Goal: Task Accomplishment & Management: Use online tool/utility

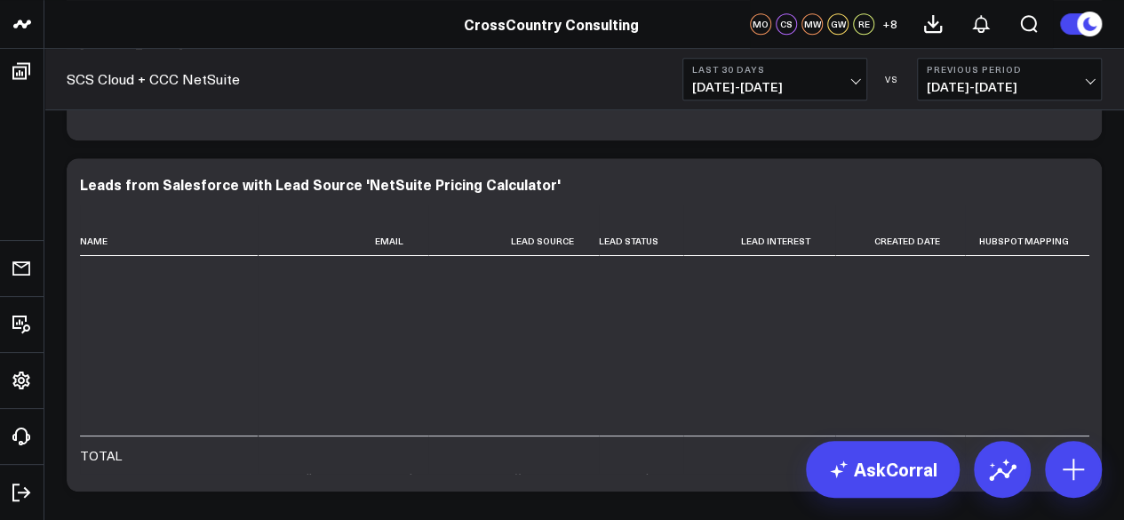
scroll to position [3424, 0]
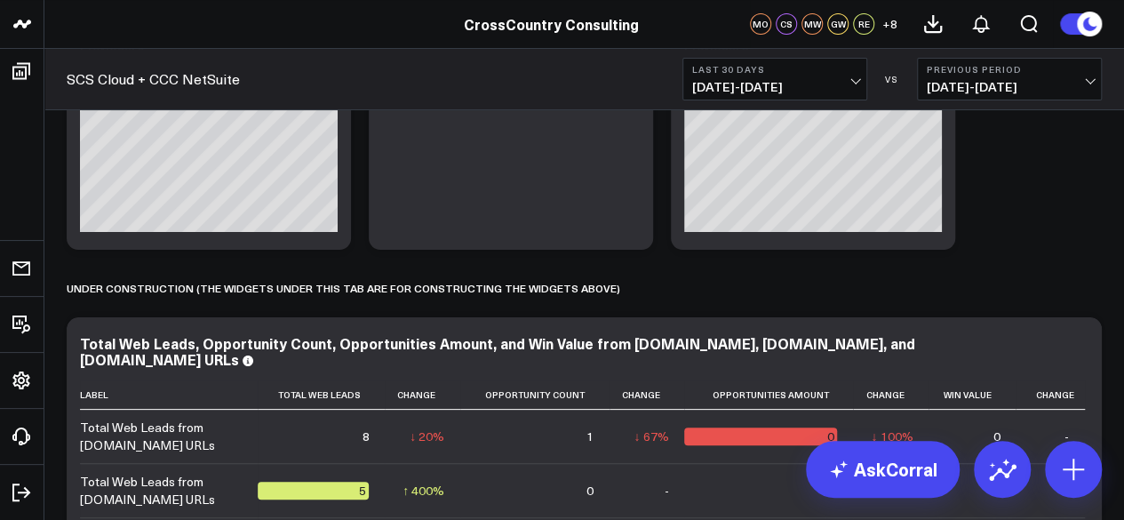
click at [179, 72] on link "SCS Cloud + CCC NetSuite" at bounding box center [153, 79] width 173 height 20
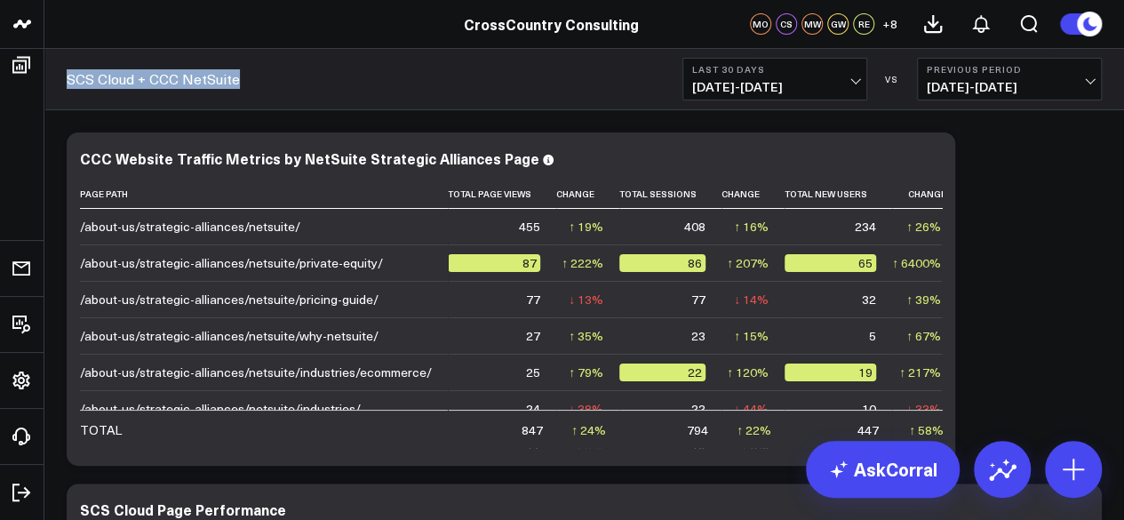
drag, startPoint x: 268, startPoint y: 84, endPoint x: 49, endPoint y: 88, distance: 219.4
click at [49, 88] on div "SCS Cloud + CCC NetSuite Last 30 Days 08/03/25 - 09/01/25 VS Previous Period 07…" at bounding box center [583, 79] width 1079 height 61
copy link "SCS Cloud + CCC NetSuite"
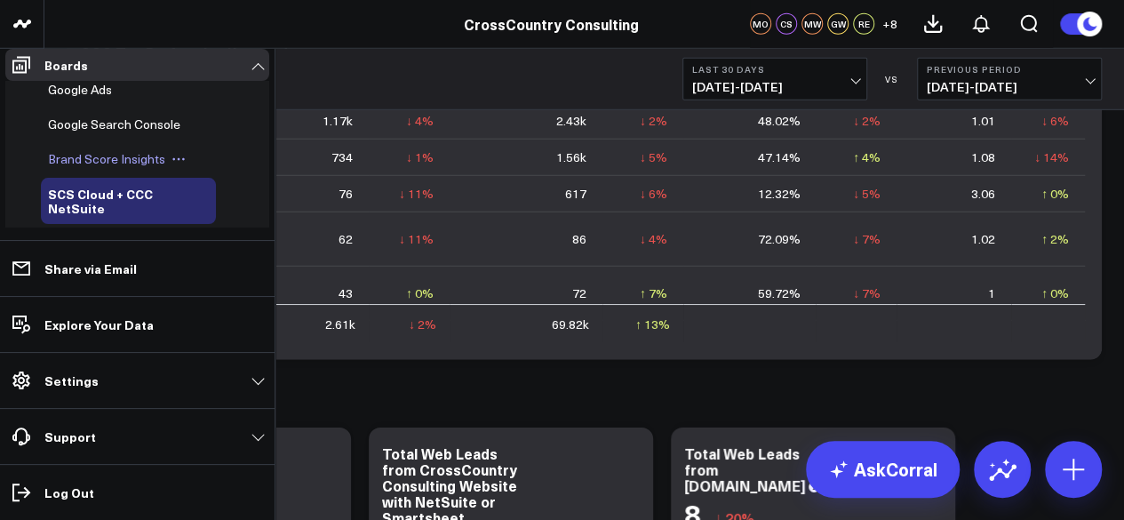
scroll to position [615, 0]
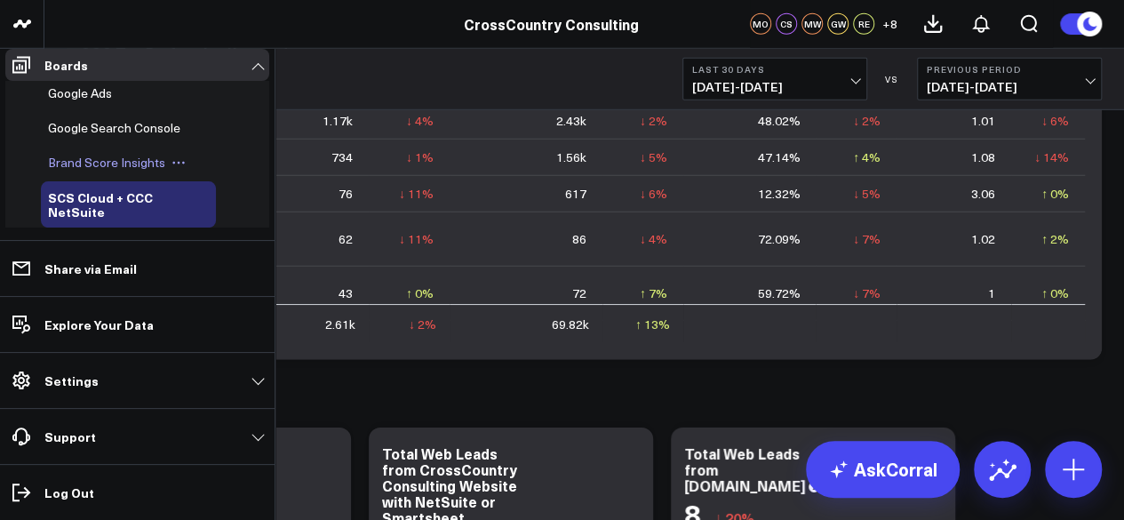
click at [96, 171] on span "Brand Score Insights" at bounding box center [106, 162] width 117 height 17
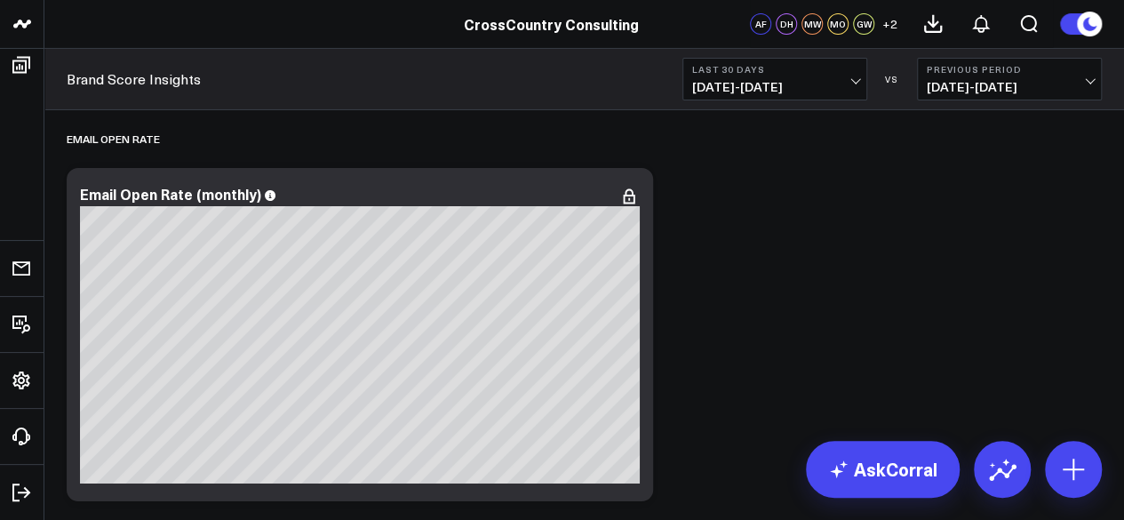
scroll to position [6446, 0]
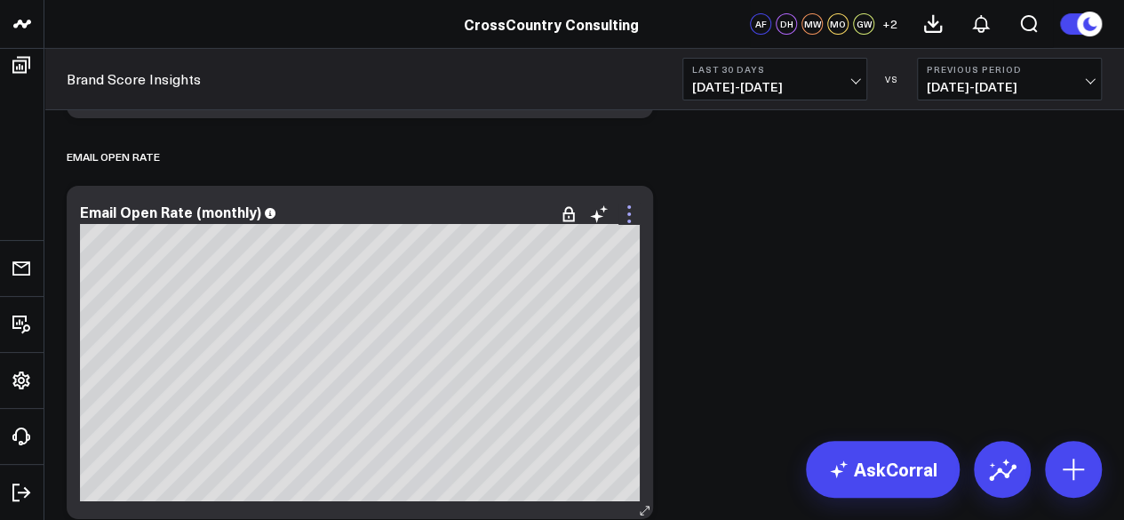
click at [622, 219] on icon at bounding box center [628, 213] width 21 height 21
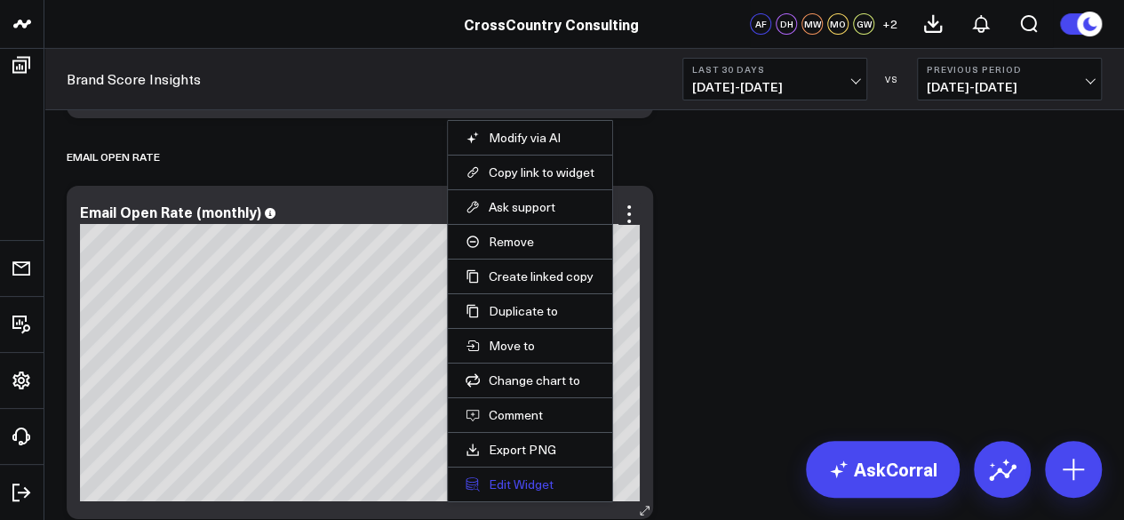
click at [554, 476] on button "Edit Widget" at bounding box center [529, 484] width 129 height 16
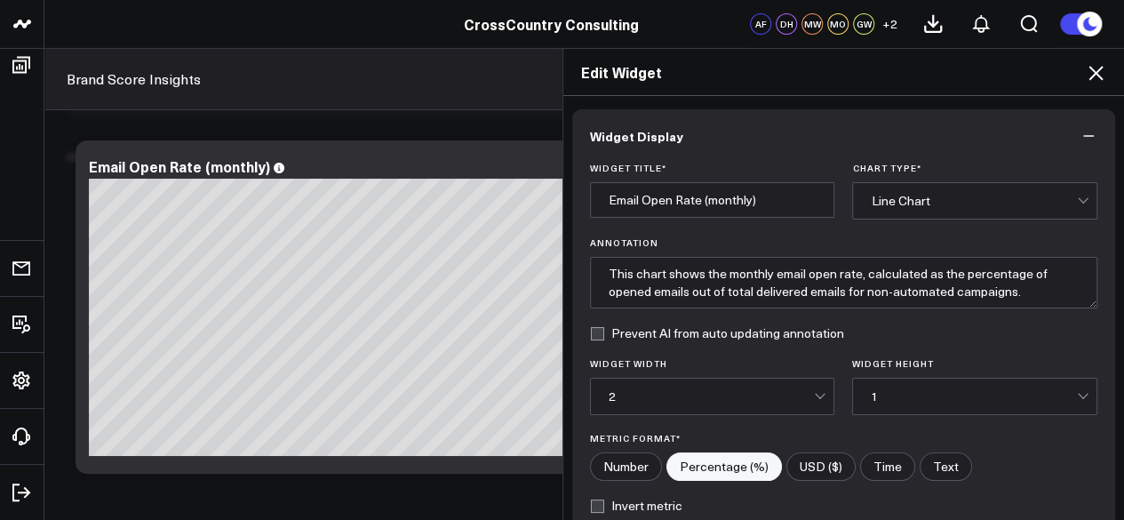
scroll to position [302, 0]
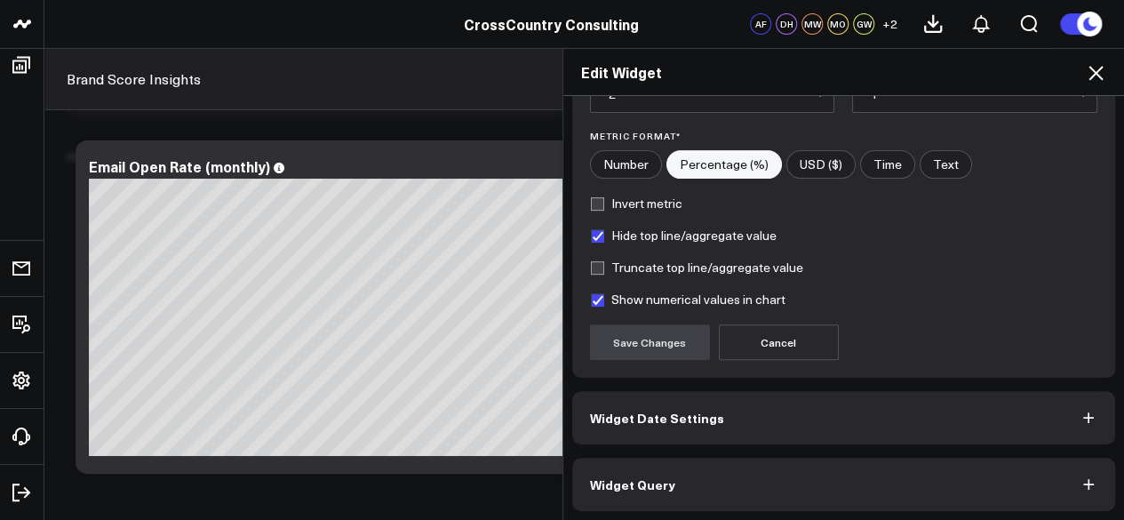
click at [838, 486] on button "Widget Query" at bounding box center [844, 483] width 544 height 53
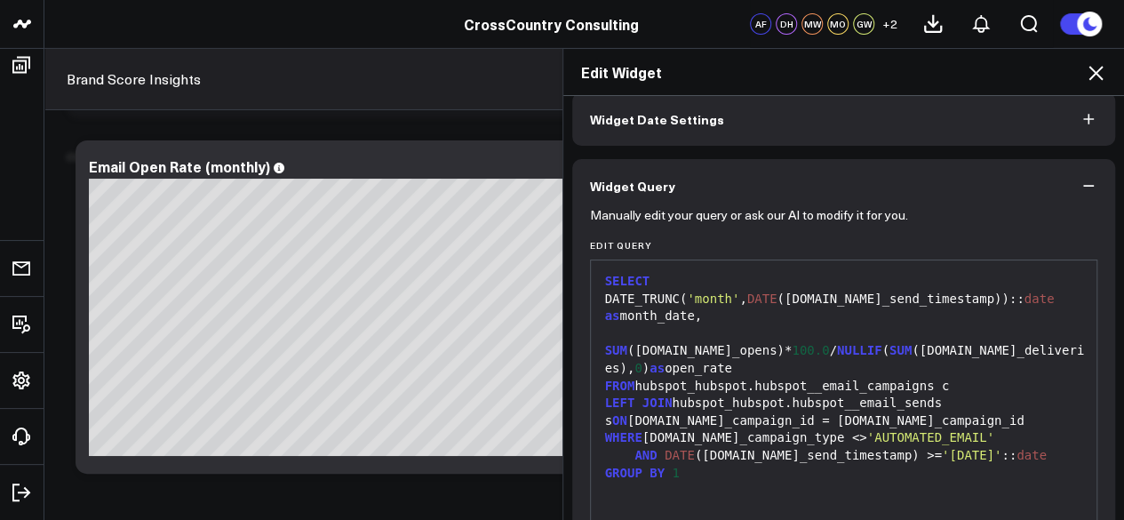
scroll to position [152, 0]
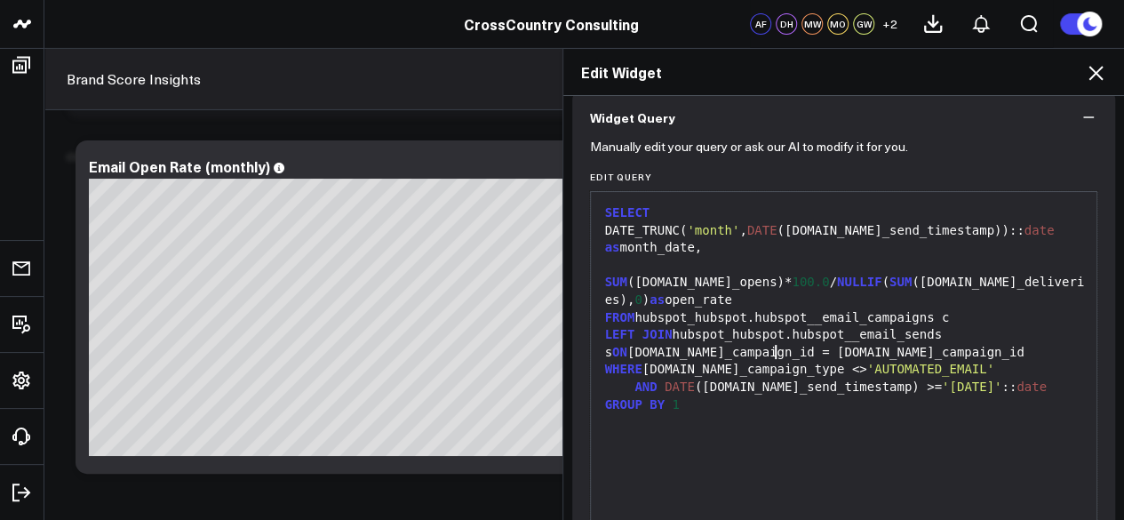
click at [771, 361] on div "WHERE c.email_campaign_type <> 'AUTOMATED_EMAIL'" at bounding box center [844, 370] width 489 height 18
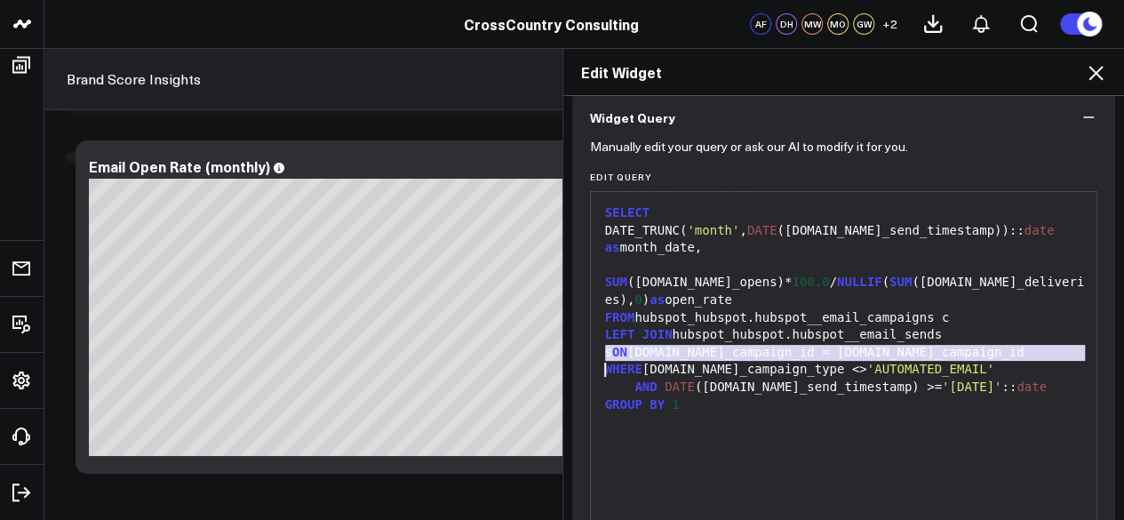
click at [867, 362] on span "'AUTOMATED_EMAIL'" at bounding box center [930, 369] width 127 height 14
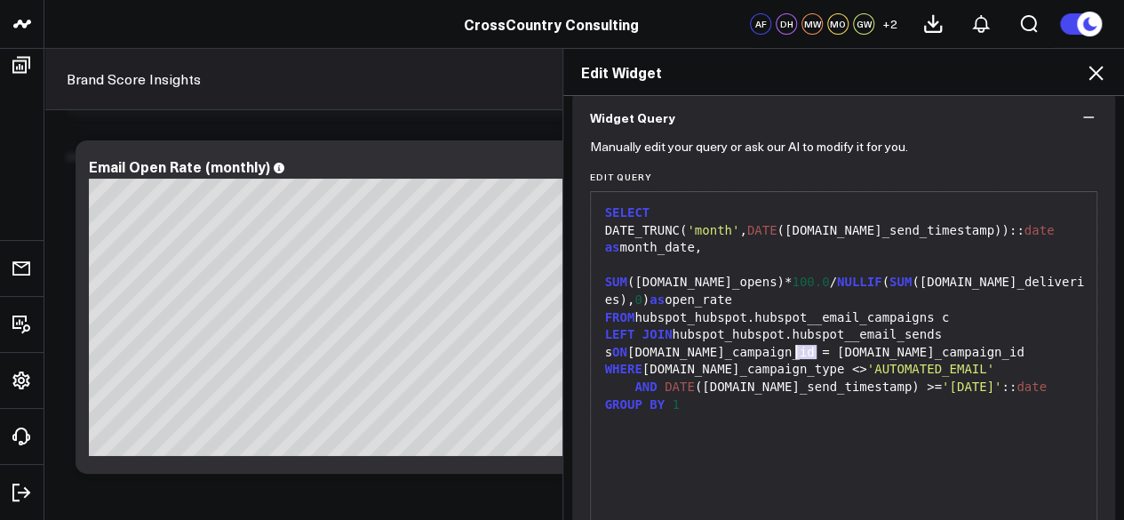
drag, startPoint x: 806, startPoint y: 354, endPoint x: 789, endPoint y: 354, distance: 16.9
click at [789, 361] on div "WHERE c.email_campaign_type <> 'AUTOMATED_EMAIL'" at bounding box center [844, 370] width 489 height 18
copy div "<>"
click at [752, 309] on div "FROM hubspot_hubspot.hubspot__email_campaigns c" at bounding box center [844, 318] width 489 height 18
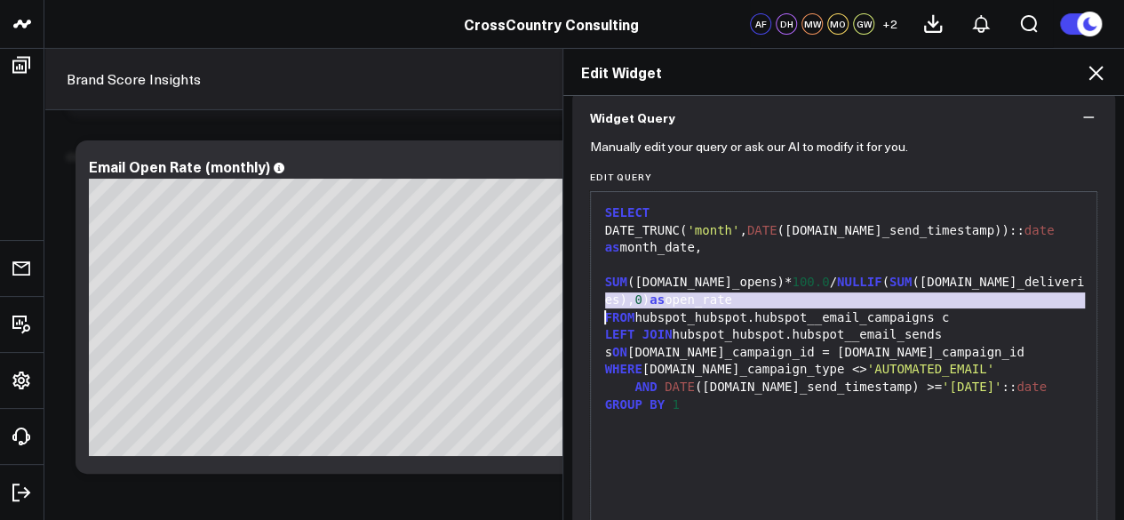
click at [752, 309] on div "FROM hubspot_hubspot.hubspot__email_campaigns c" at bounding box center [844, 318] width 489 height 18
click at [792, 309] on div "FROM hubspot_hubspot.hubspot__email_campaigns c" at bounding box center [844, 318] width 489 height 18
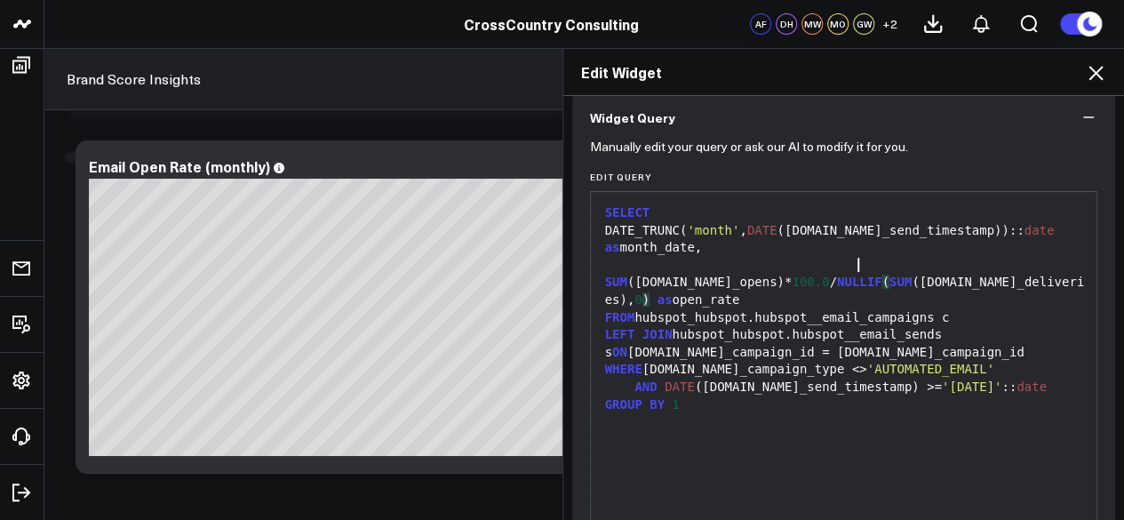
click at [847, 272] on div "SUM (c.total_opens)* 100.0 / NULLIF ( SUM (c.total_deliveries), 0 ) as open_rate" at bounding box center [844, 283] width 489 height 52
drag, startPoint x: 846, startPoint y: 271, endPoint x: 822, endPoint y: 265, distance: 24.8
click at [822, 265] on div "SUM (c.total_opens)* 100.0 / NULLIF ( SUM (c.total_deliveries), 0 ) as open_rate" at bounding box center [844, 283] width 489 height 52
click at [837, 274] on span "NULLIF" at bounding box center [859, 281] width 45 height 14
drag, startPoint x: 811, startPoint y: 267, endPoint x: 846, endPoint y: 266, distance: 34.7
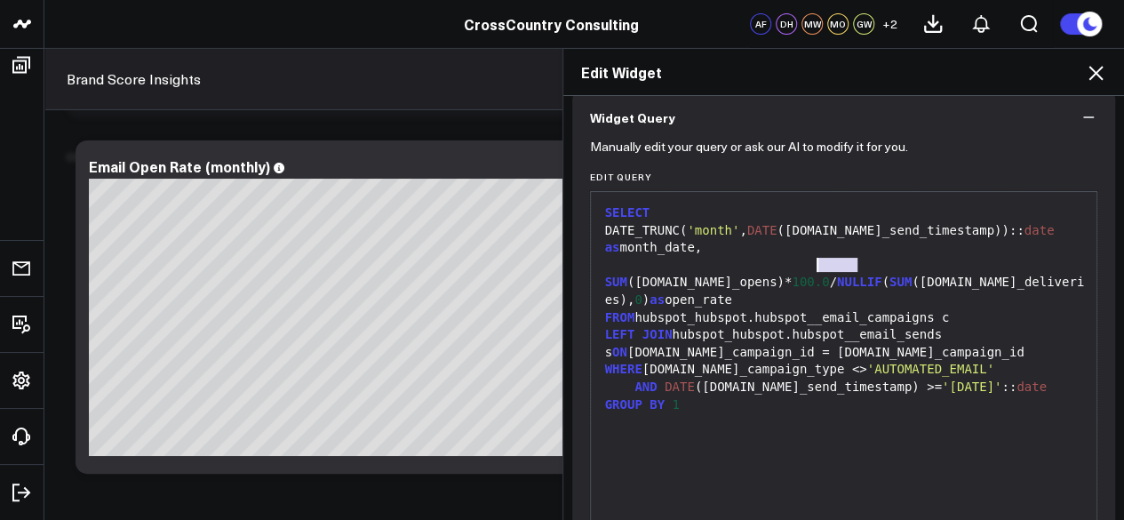
click at [846, 274] on span "NULLIF" at bounding box center [859, 281] width 45 height 14
copy div "NULLIF"
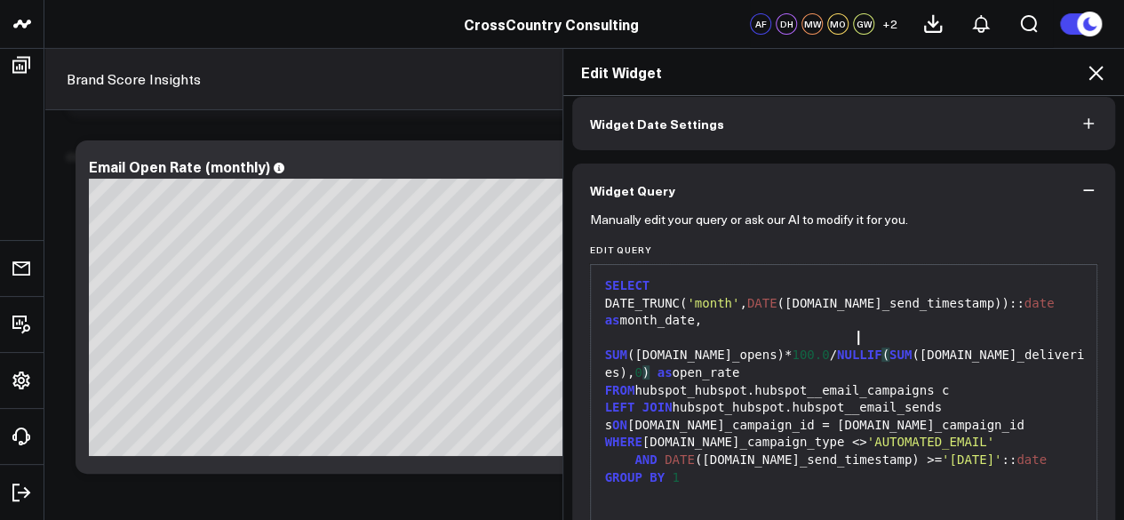
scroll to position [78, 0]
click at [947, 334] on div "SUM (c.total_opens)* 100.0 / NULLIF ( SUM (c.total_deliveries), 0 ) as open_rate" at bounding box center [844, 356] width 489 height 52
click at [828, 383] on div "FROM hubspot_hubspot.hubspot__email_campaigns c" at bounding box center [844, 392] width 489 height 18
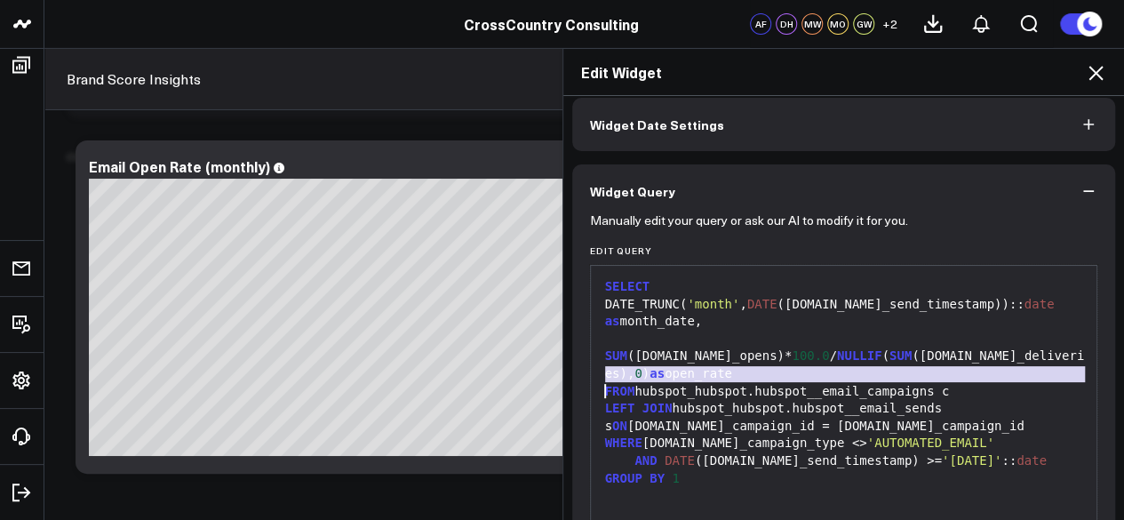
click at [828, 383] on div "FROM hubspot_hubspot.hubspot__email_campaigns c" at bounding box center [844, 392] width 489 height 18
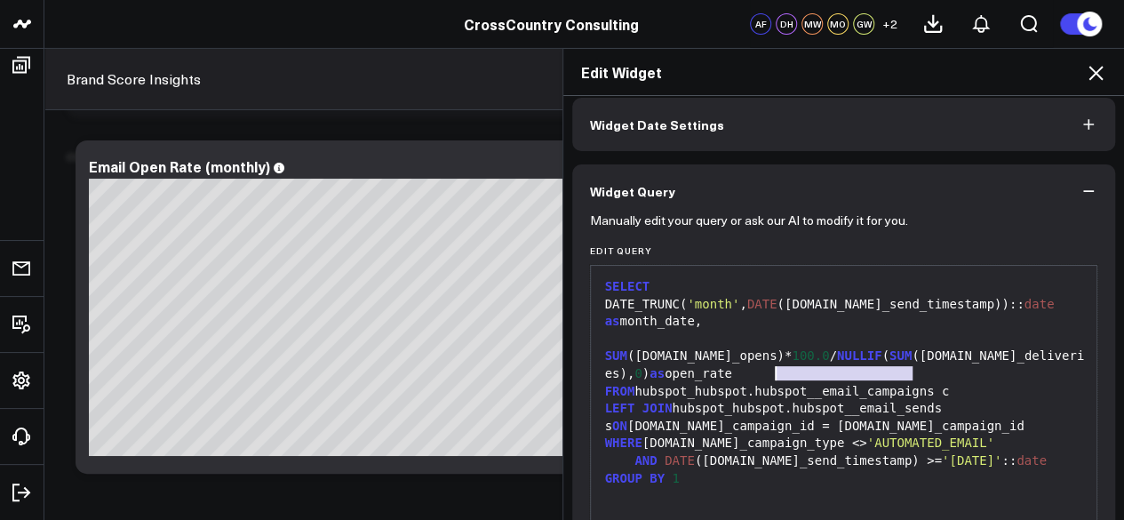
drag, startPoint x: 905, startPoint y: 372, endPoint x: 768, endPoint y: 371, distance: 137.7
click at [768, 383] on div "FROM hubspot_hubspot.hubspot__email_campaigns c" at bounding box center [844, 392] width 489 height 18
click at [769, 400] on div "LEFT JOIN hubspot_hubspot.hubspot__email_sends s ON c.email_campaign_id = s.ema…" at bounding box center [844, 417] width 489 height 35
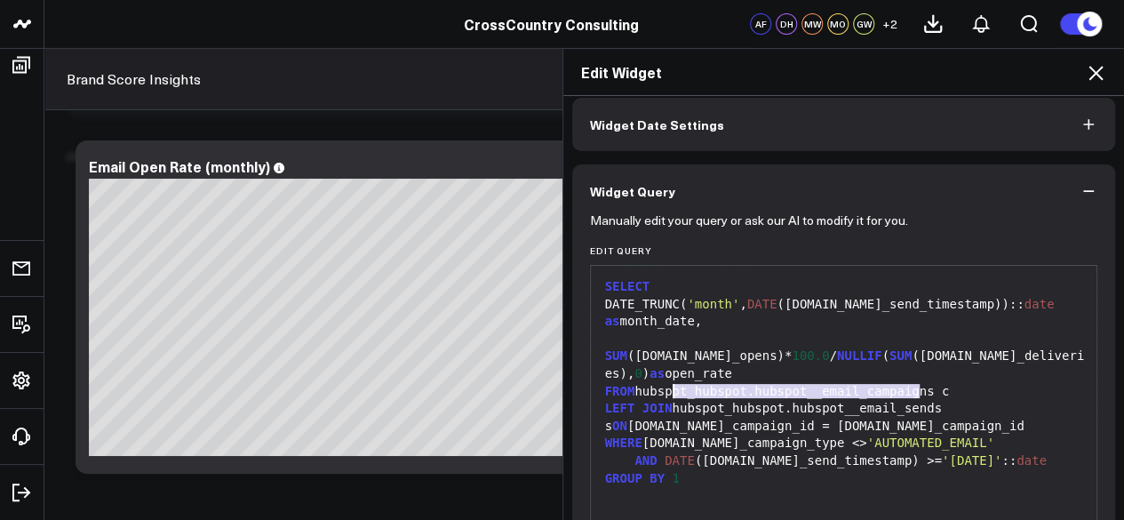
drag, startPoint x: 910, startPoint y: 392, endPoint x: 666, endPoint y: 394, distance: 243.4
click at [666, 400] on div "LEFT JOIN hubspot_hubspot.hubspot__email_sends s ON c.email_campaign_id = s.ema…" at bounding box center [844, 417] width 489 height 35
copy div "hubspot_hubspot.hubspot__email_sends"
click at [732, 383] on div "FROM hubspot_hubspot.hubspot__email_campaigns c" at bounding box center [844, 392] width 489 height 18
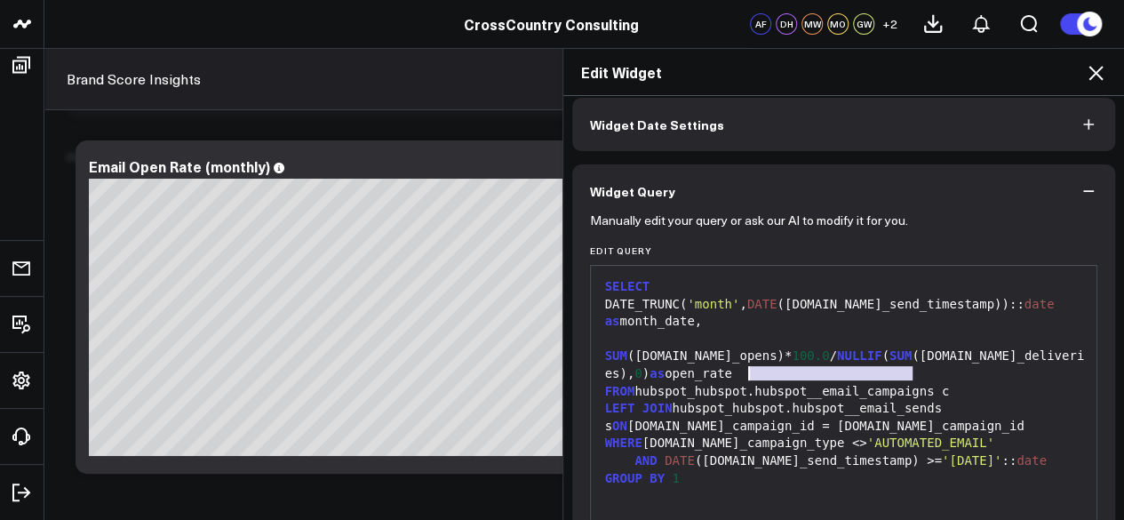
drag, startPoint x: 903, startPoint y: 376, endPoint x: 741, endPoint y: 374, distance: 161.7
click at [741, 383] on div "FROM hubspot_hubspot.hubspot__email_campaigns c" at bounding box center [844, 392] width 489 height 18
copy div "hubspot__email_campaigns"
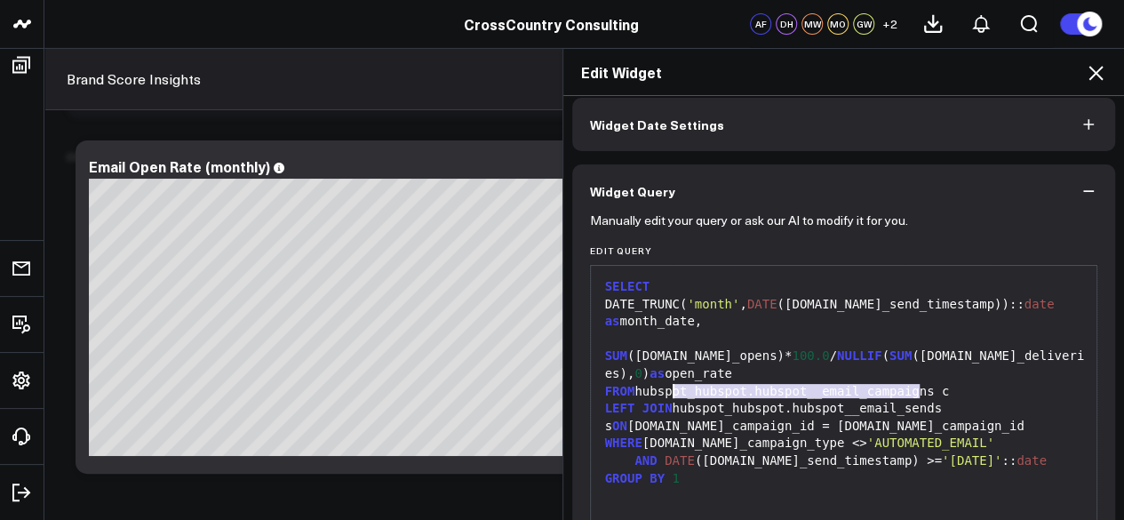
drag, startPoint x: 914, startPoint y: 391, endPoint x: 666, endPoint y: 382, distance: 248.0
click at [666, 400] on div "LEFT JOIN hubspot_hubspot.hubspot__email_sends s ON c.email_campaign_id = s.ema…" at bounding box center [844, 417] width 489 height 35
copy div "hubspot_hubspot.hubspot__email_sends"
click at [812, 400] on div "LEFT JOIN hubspot_hubspot.hubspot__email_sends s ON c.email_campaign_id = s.ema…" at bounding box center [844, 417] width 489 height 35
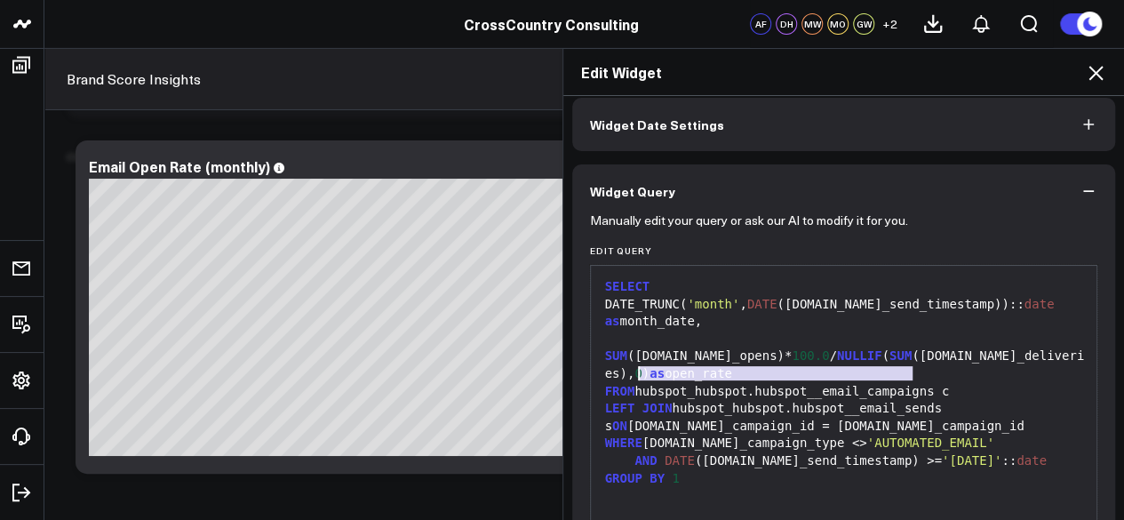
drag, startPoint x: 904, startPoint y: 371, endPoint x: 632, endPoint y: 374, distance: 271.8
click at [632, 383] on div "FROM hubspot_hubspot.hubspot__email_campaigns c" at bounding box center [844, 392] width 489 height 18
copy div "hubspot_hubspot.hubspot__email_campaigns"
click at [709, 338] on div "SUM (c.total_opens)* 100.0 / NULLIF ( SUM (c.total_deliveries), 0 ) as open_rate" at bounding box center [844, 356] width 489 height 52
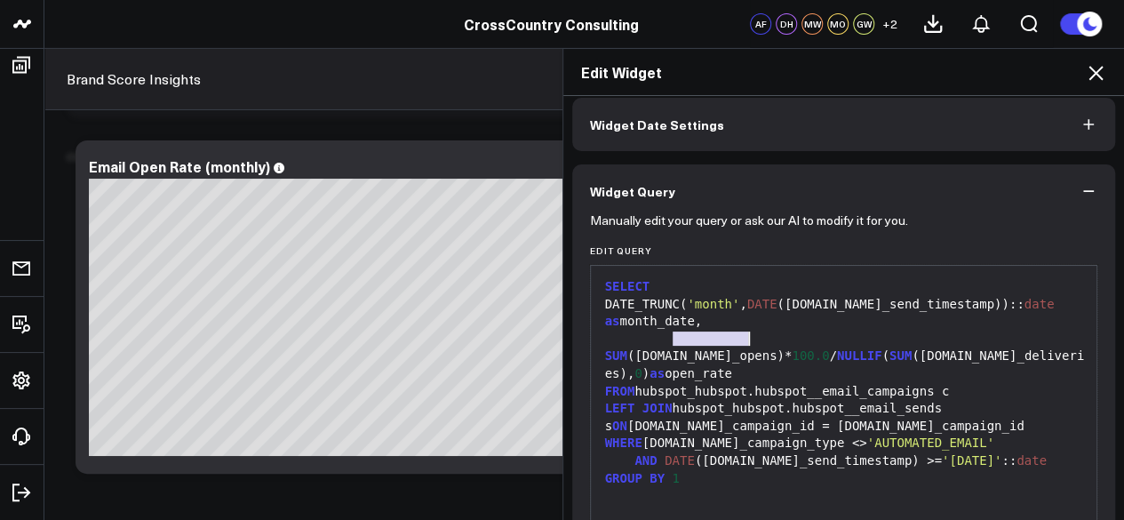
click at [709, 338] on div "SUM (c.total_opens)* 100.0 / NULLIF ( SUM (c.total_deliveries), 0 ) as open_rate" at bounding box center [844, 356] width 489 height 52
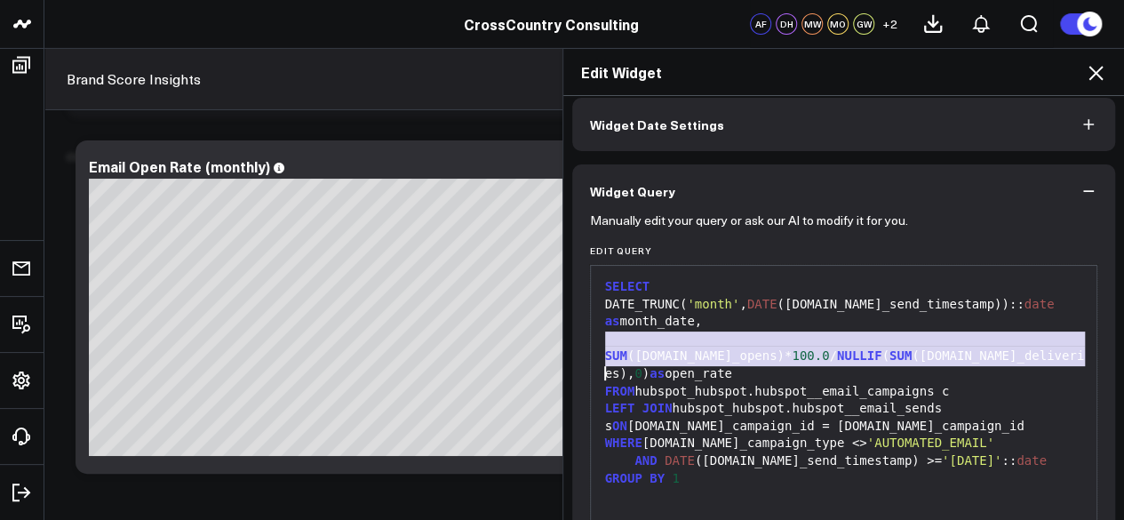
click at [709, 338] on div "SUM (c.total_opens)* 100.0 / NULLIF ( SUM (c.total_deliveries), 0 ) as open_rate" at bounding box center [844, 356] width 489 height 52
click at [723, 400] on div "LEFT JOIN hubspot_hubspot.hubspot__email_sends s ON c.email_campaign_id = s.ema…" at bounding box center [844, 417] width 489 height 35
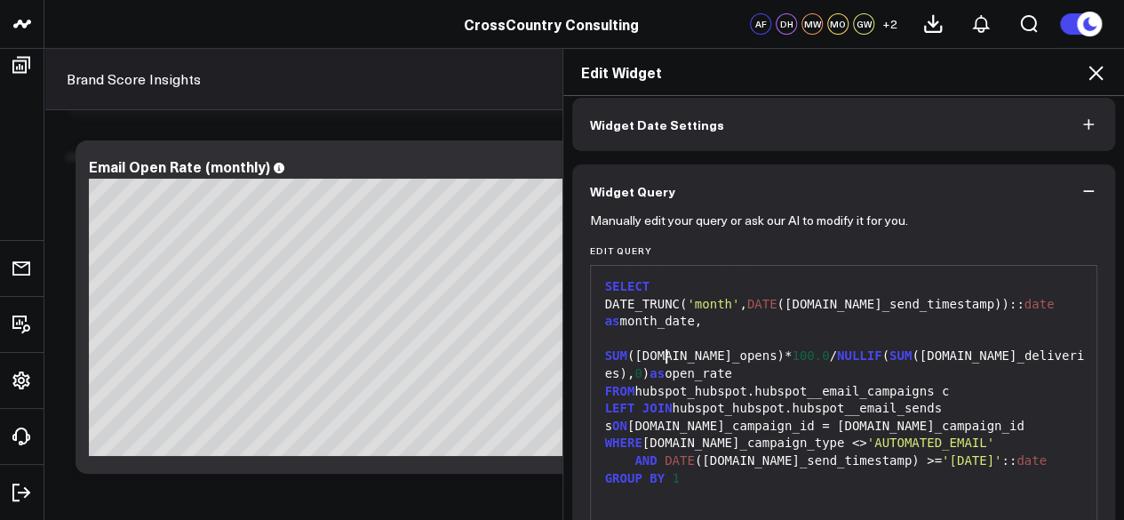
click at [675, 352] on div "SUM (c.total_opens)* 100.0 / NULLIF ( SUM (c.total_deliveries), 0 ) as open_rate" at bounding box center [844, 356] width 489 height 52
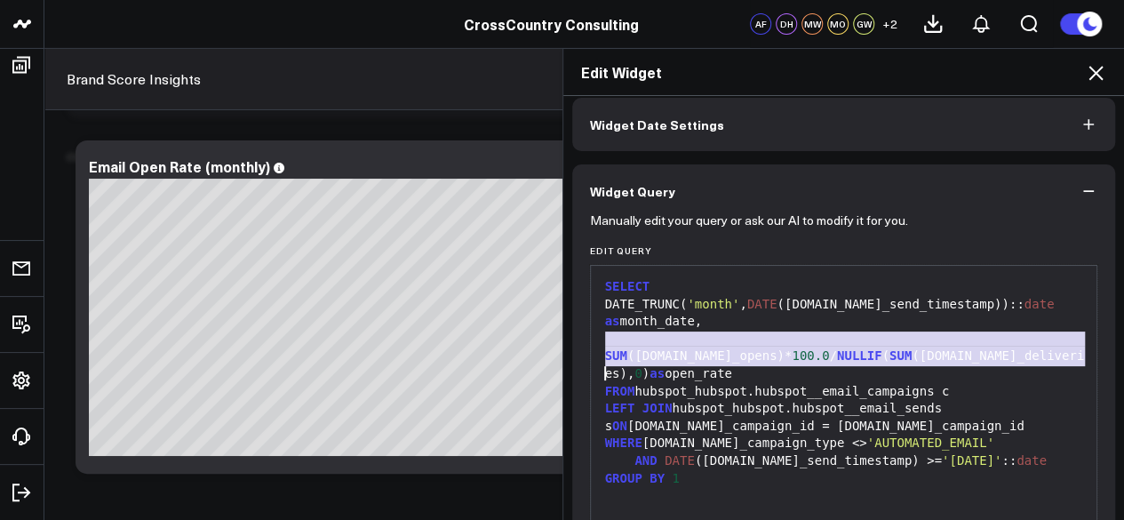
copy div "SUM (c.total_opens)* 100.0 / NULLIF ( SUM (c.total_deliveries), 0 ) as open_rate"
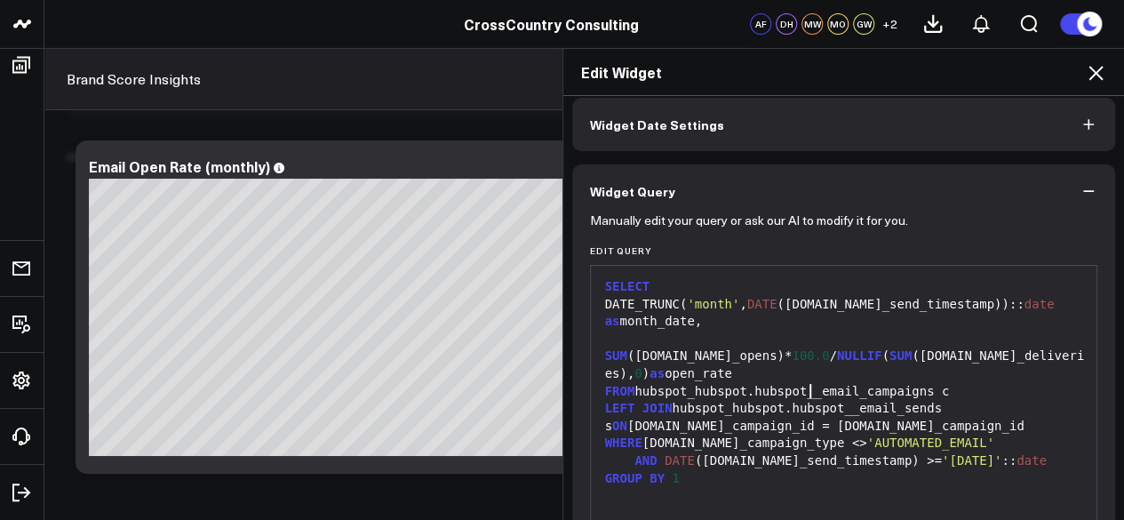
click at [803, 400] on div "LEFT JOIN hubspot_hubspot.hubspot__email_sends s ON c.email_campaign_id = s.ema…" at bounding box center [844, 417] width 489 height 35
click at [791, 348] on span "100.0" at bounding box center [809, 355] width 37 height 14
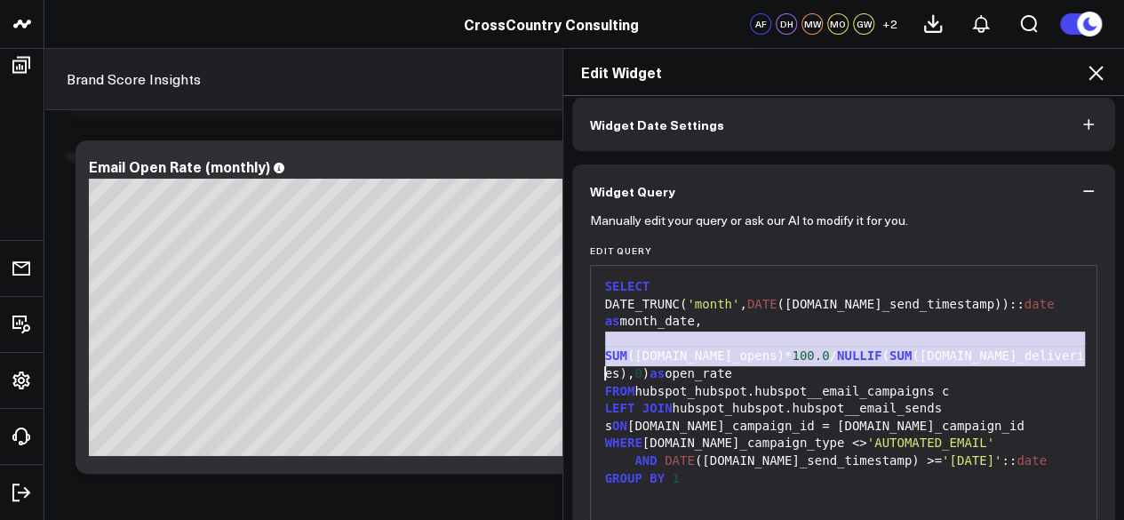
click at [791, 348] on span "100.0" at bounding box center [809, 355] width 37 height 14
copy div "SUM (c.total_opens)* 100.0 / NULLIF ( SUM (c.total_deliveries), 0 ) as open_rate"
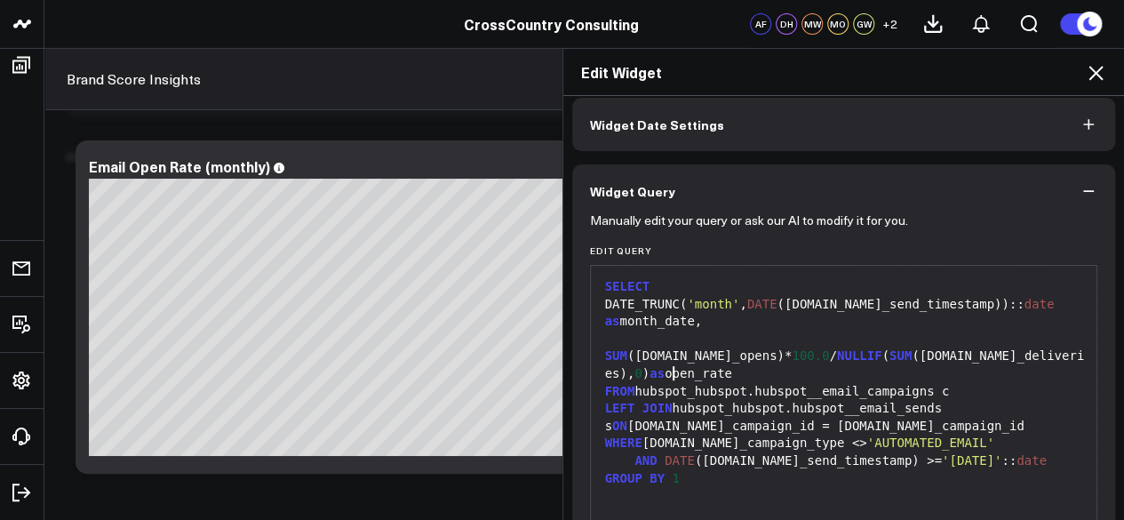
click at [666, 383] on div "FROM hubspot_hubspot.hubspot__email_campaigns c" at bounding box center [844, 392] width 489 height 18
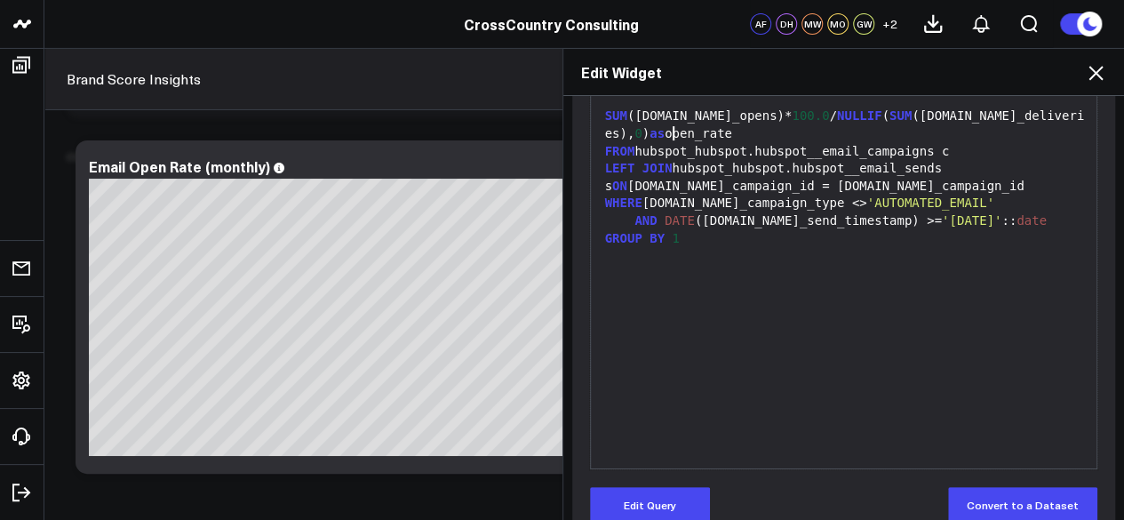
scroll to position [350, 0]
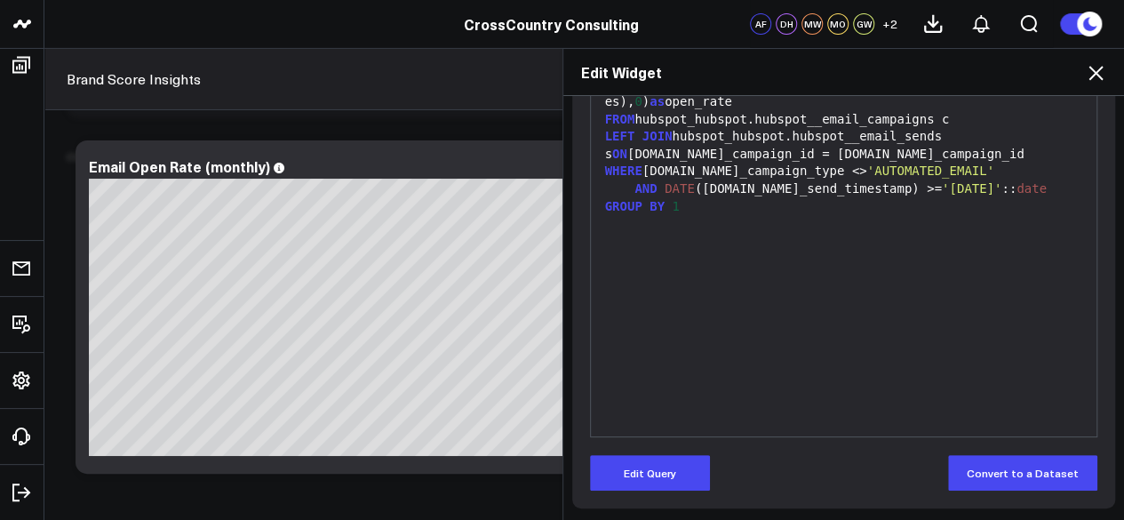
click at [1107, 71] on div "Edit Widget" at bounding box center [843, 72] width 561 height 47
click at [1089, 83] on icon at bounding box center [1095, 72] width 21 height 21
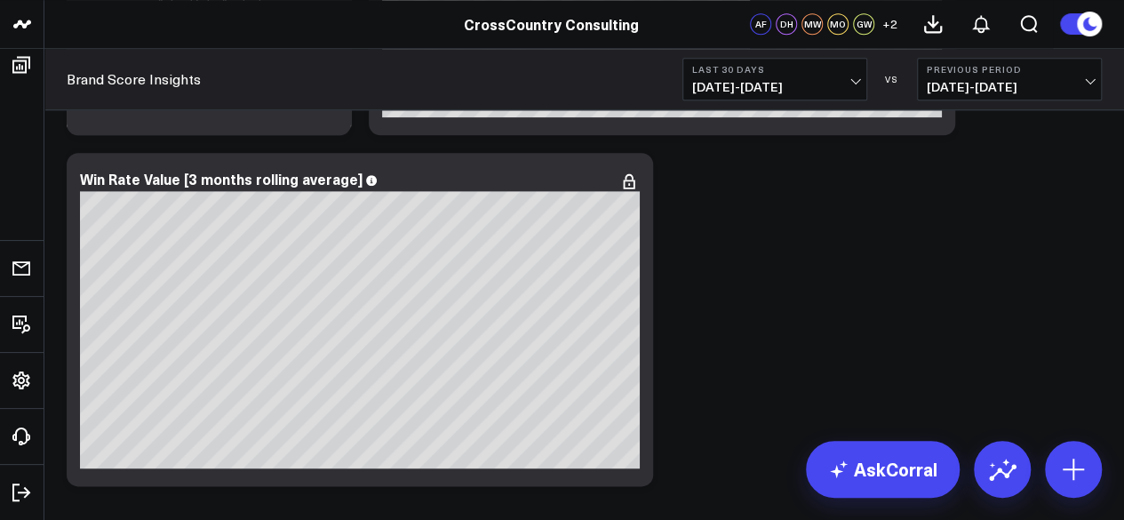
scroll to position [7630, 0]
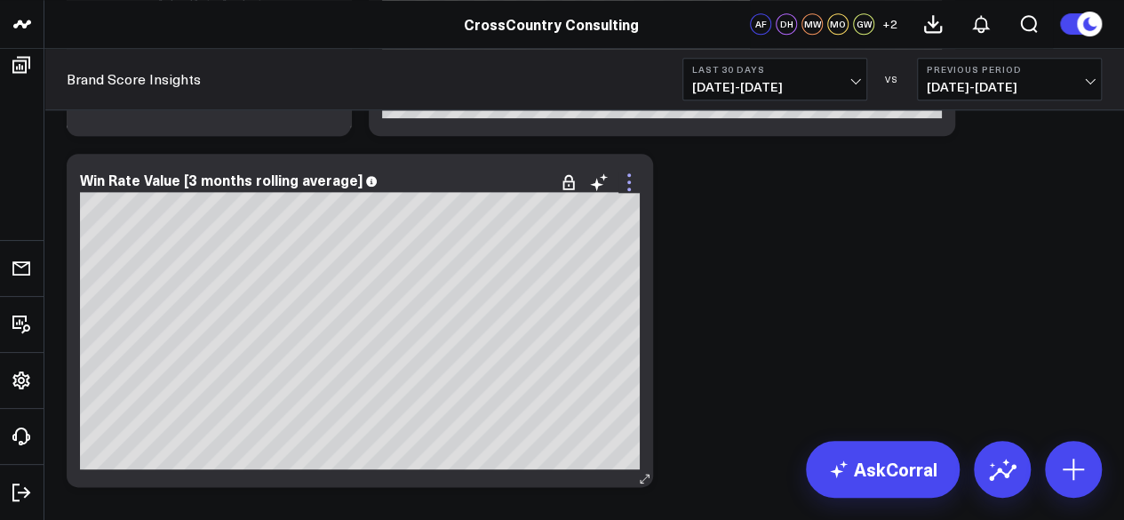
click at [627, 184] on icon at bounding box center [628, 181] width 21 height 21
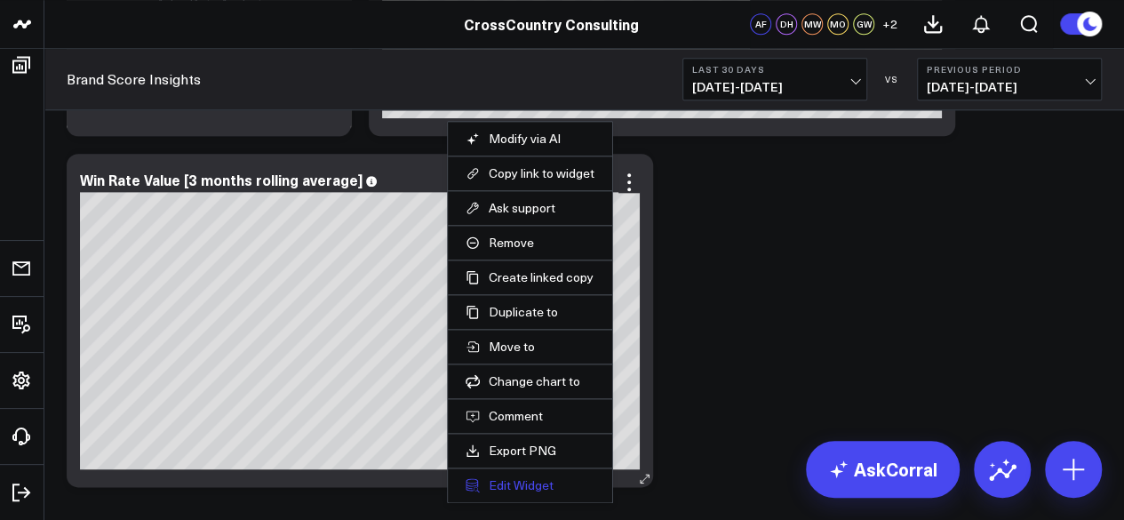
click at [542, 484] on button "Edit Widget" at bounding box center [529, 485] width 129 height 16
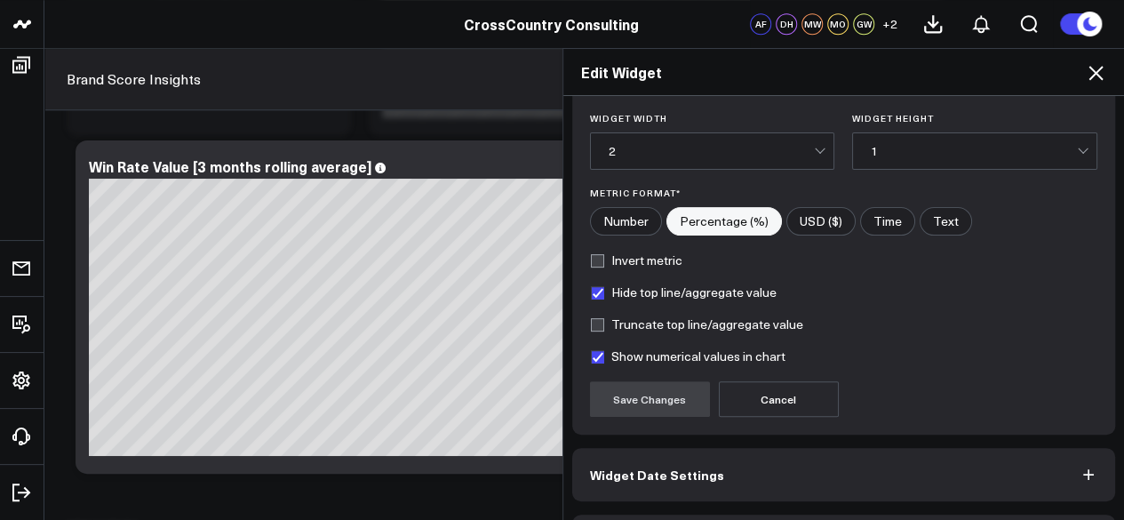
scroll to position [302, 0]
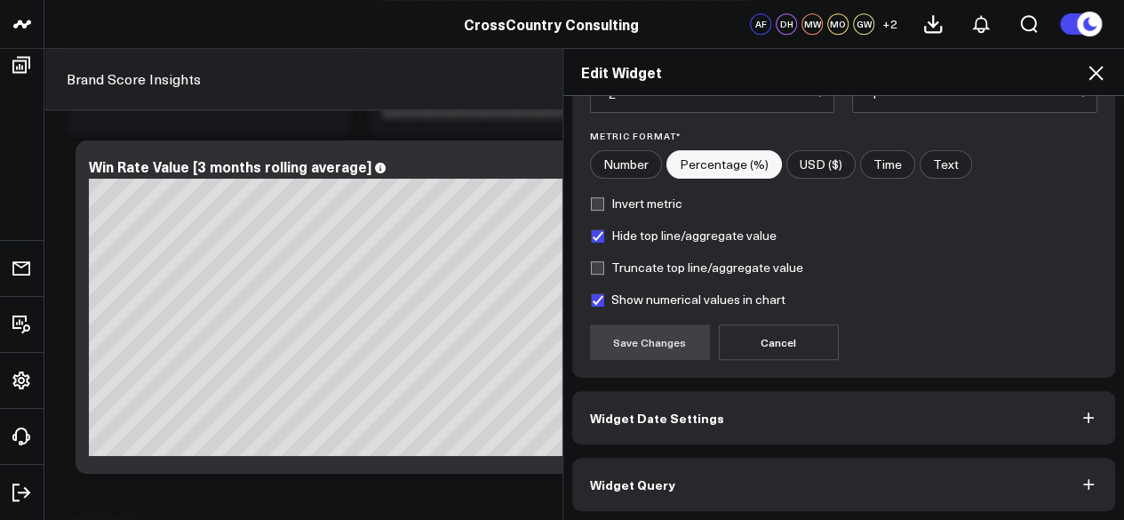
click at [661, 466] on button "Widget Query" at bounding box center [844, 483] width 544 height 53
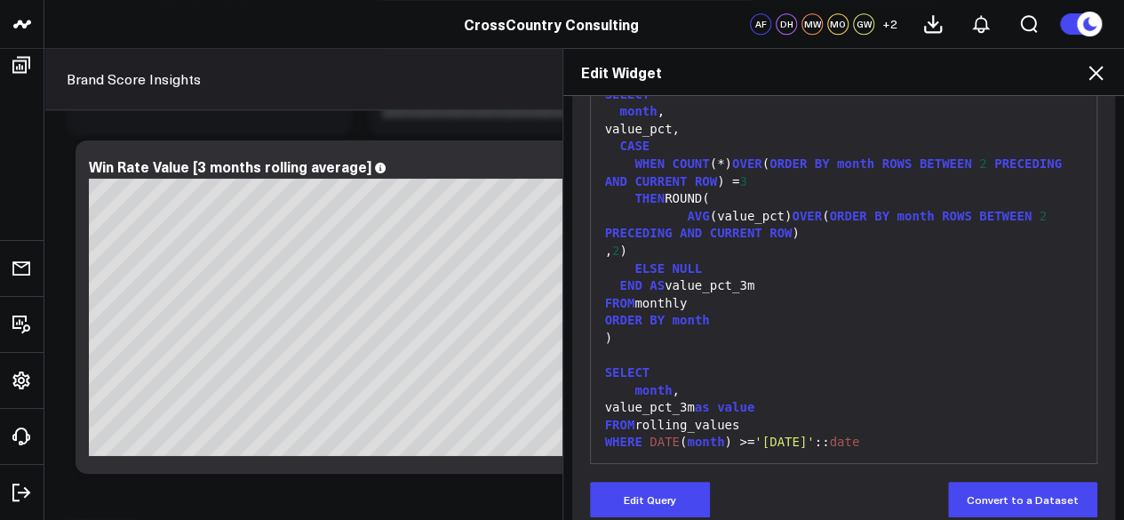
scroll to position [350, 0]
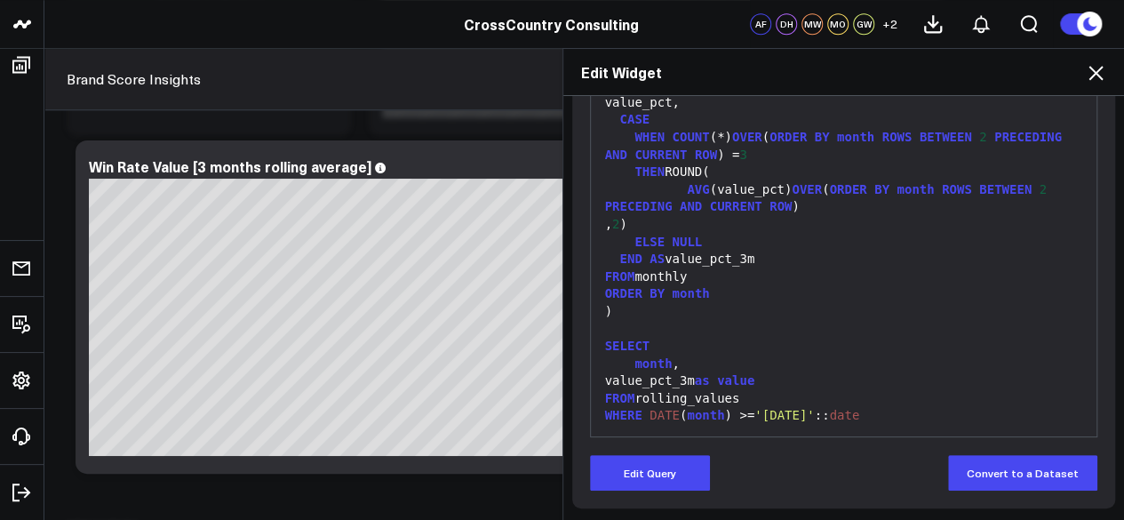
click at [680, 375] on div "value_pct_3m as value" at bounding box center [844, 381] width 489 height 18
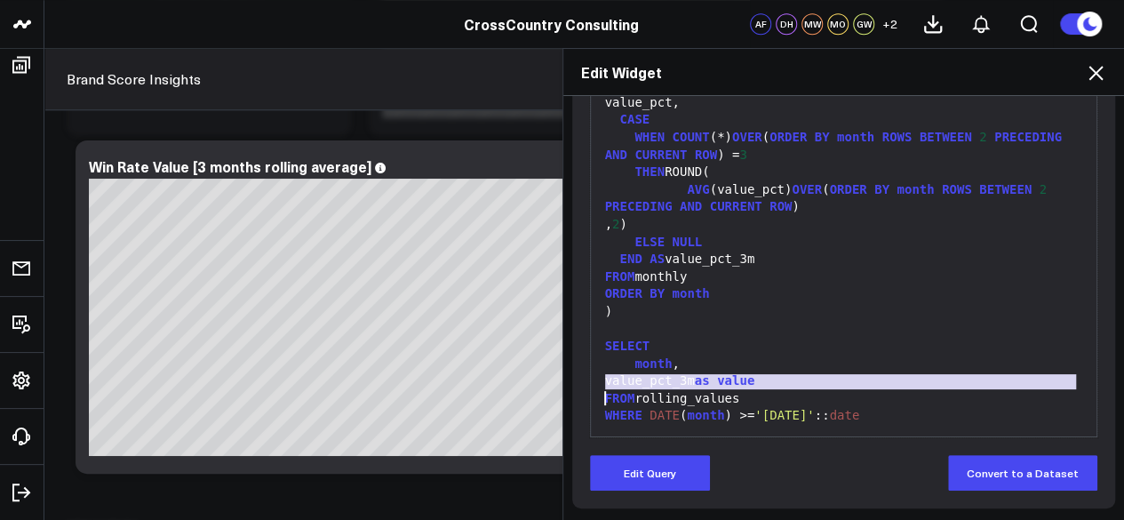
click at [680, 375] on div "value_pct_3m as value" at bounding box center [844, 381] width 489 height 18
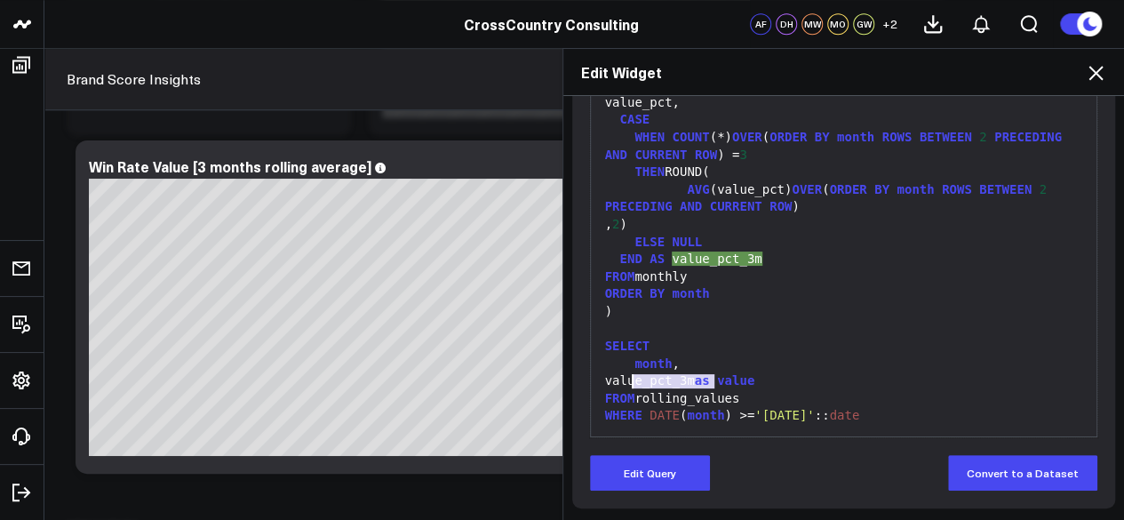
drag, startPoint x: 704, startPoint y: 375, endPoint x: 622, endPoint y: 381, distance: 82.8
click at [622, 381] on div "value_pct_3m as value" at bounding box center [844, 381] width 489 height 18
copy div "value_pct_3m"
click at [744, 355] on div "month ," at bounding box center [844, 364] width 489 height 18
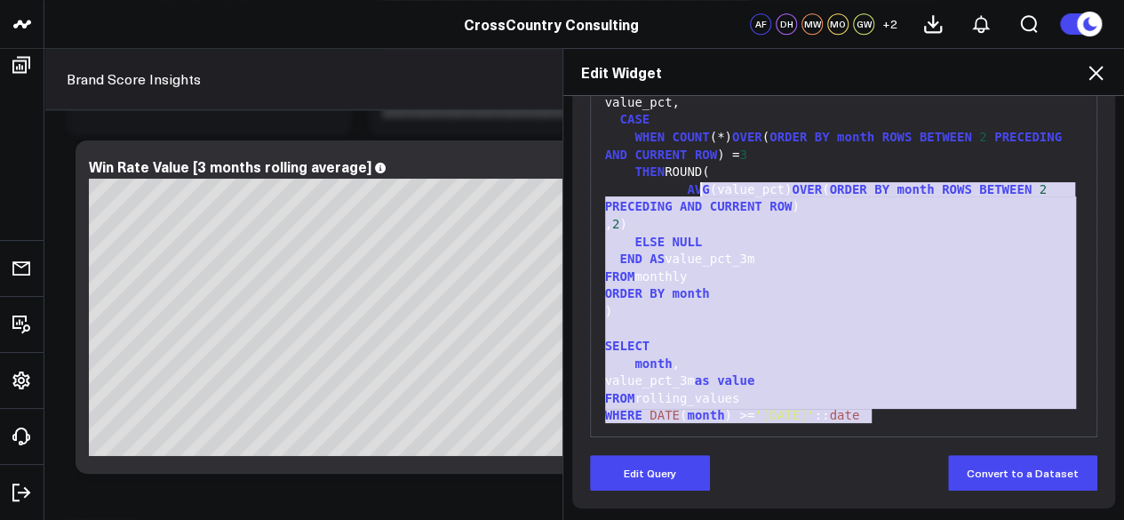
drag, startPoint x: 898, startPoint y: 410, endPoint x: 691, endPoint y: 202, distance: 294.0
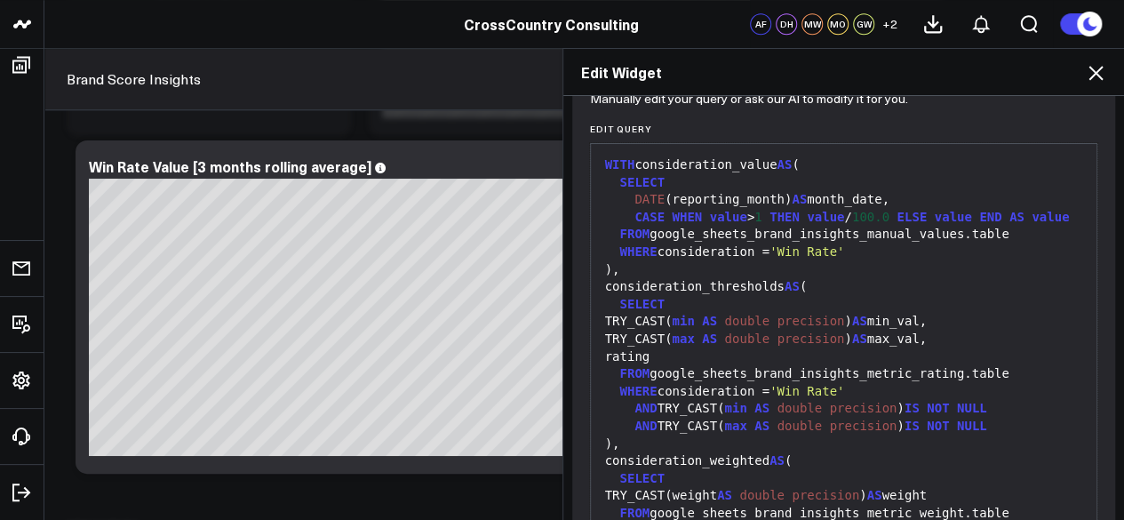
scroll to position [197, 0]
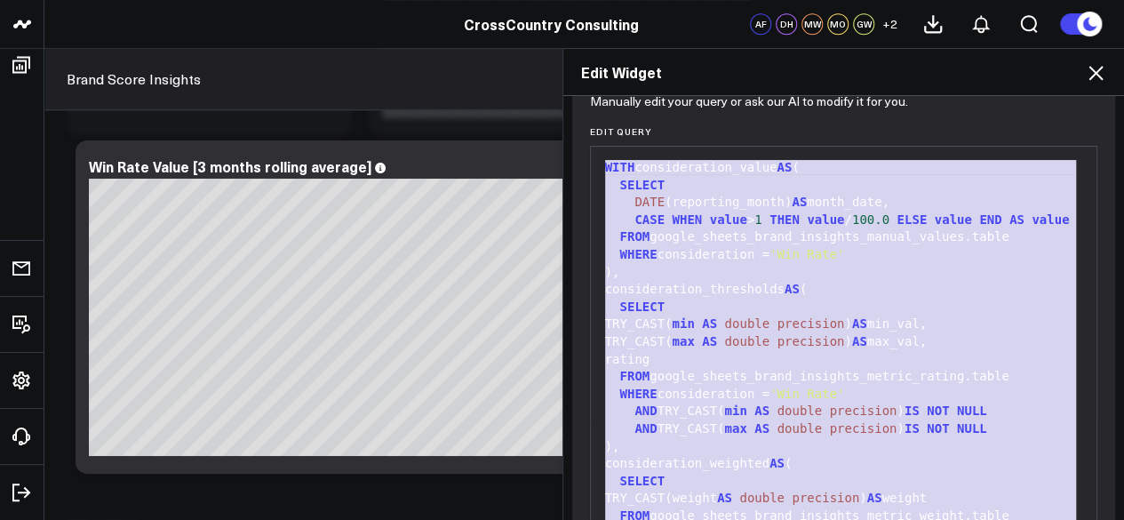
drag, startPoint x: 597, startPoint y: 169, endPoint x: 1008, endPoint y: 561, distance: 568.6
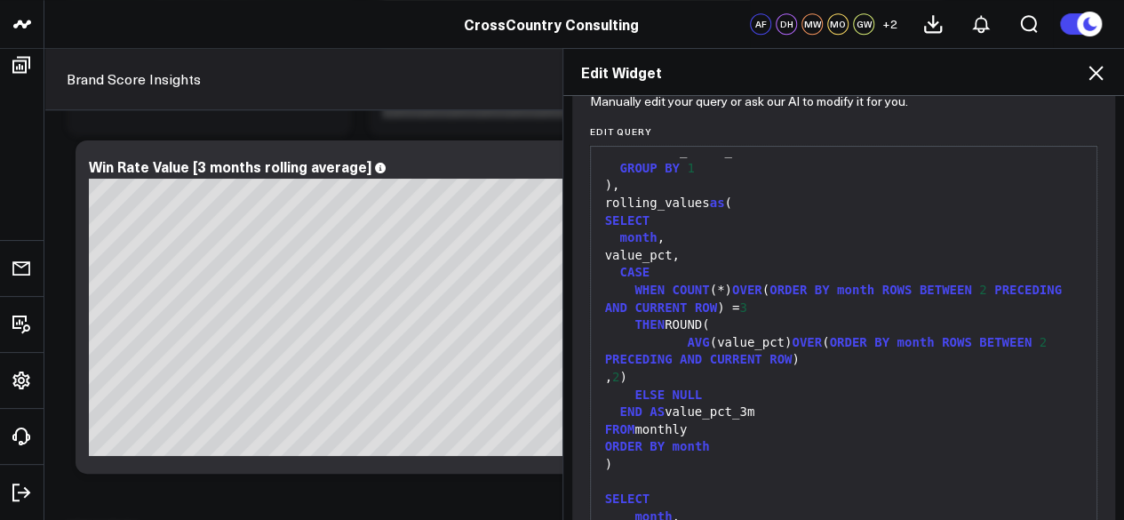
scroll to position [350, 0]
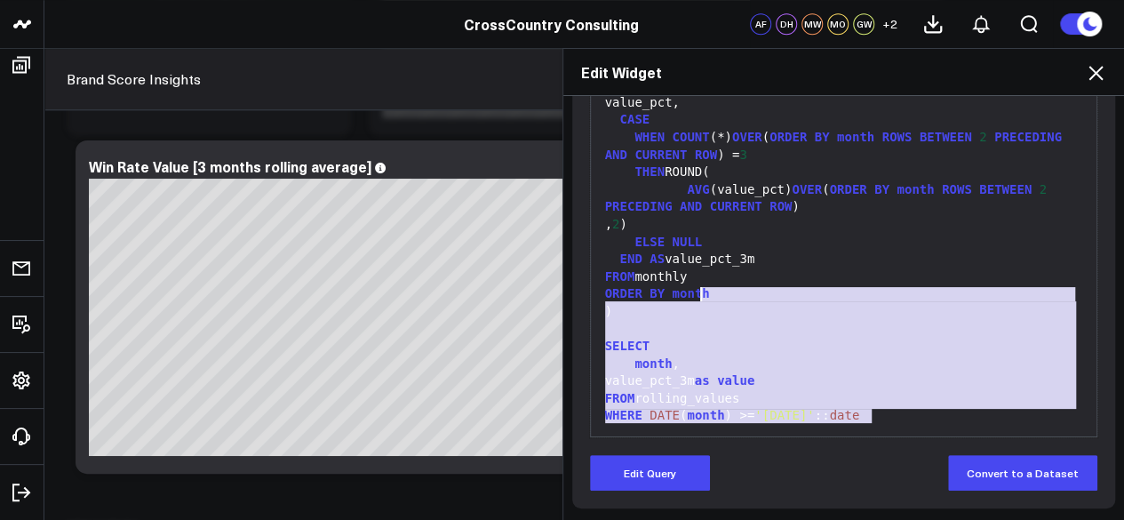
drag, startPoint x: 887, startPoint y: 416, endPoint x: 717, endPoint y: 290, distance: 211.4
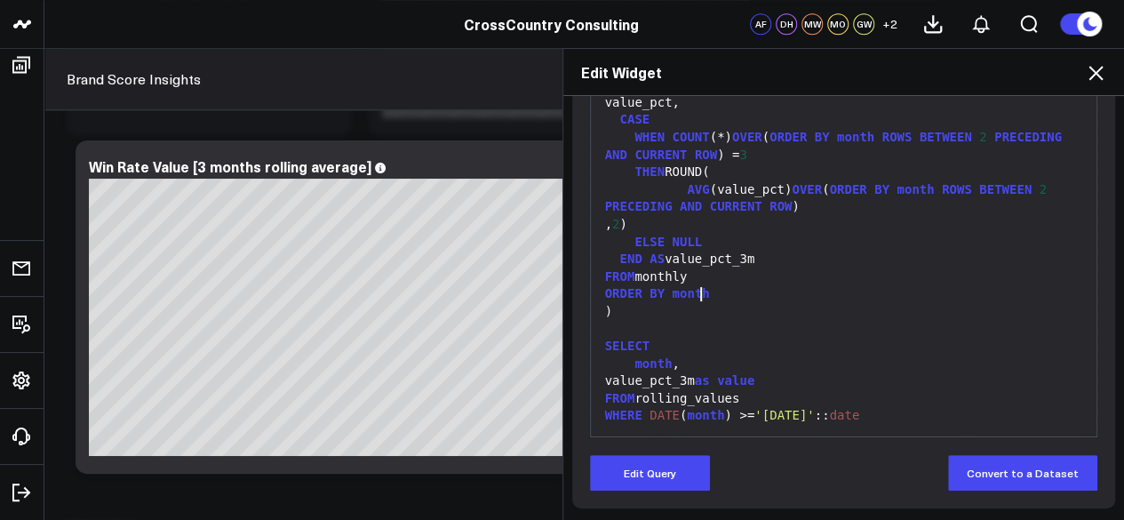
click at [717, 290] on div "ORDER BY month" at bounding box center [844, 294] width 489 height 18
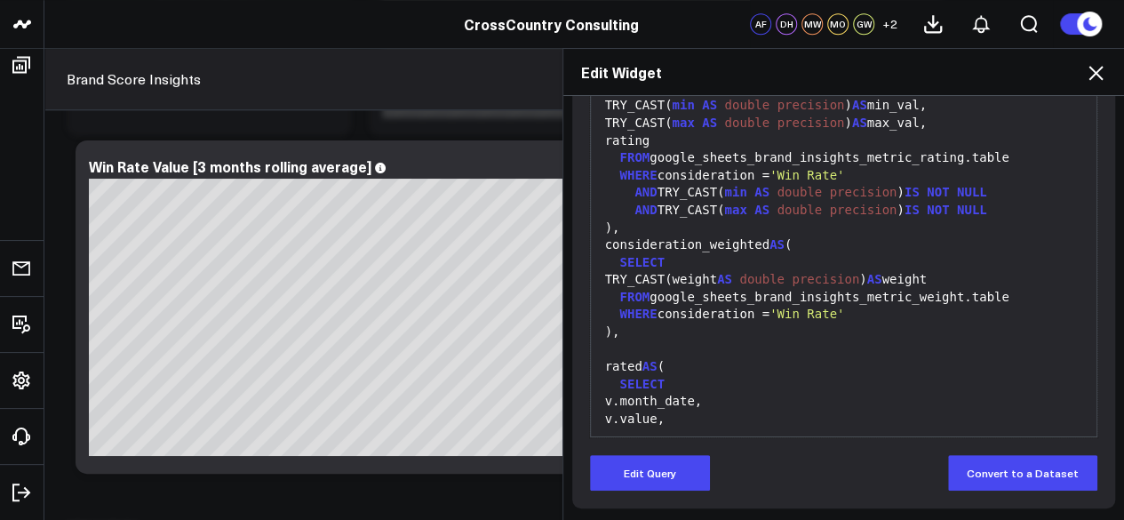
scroll to position [0, 0]
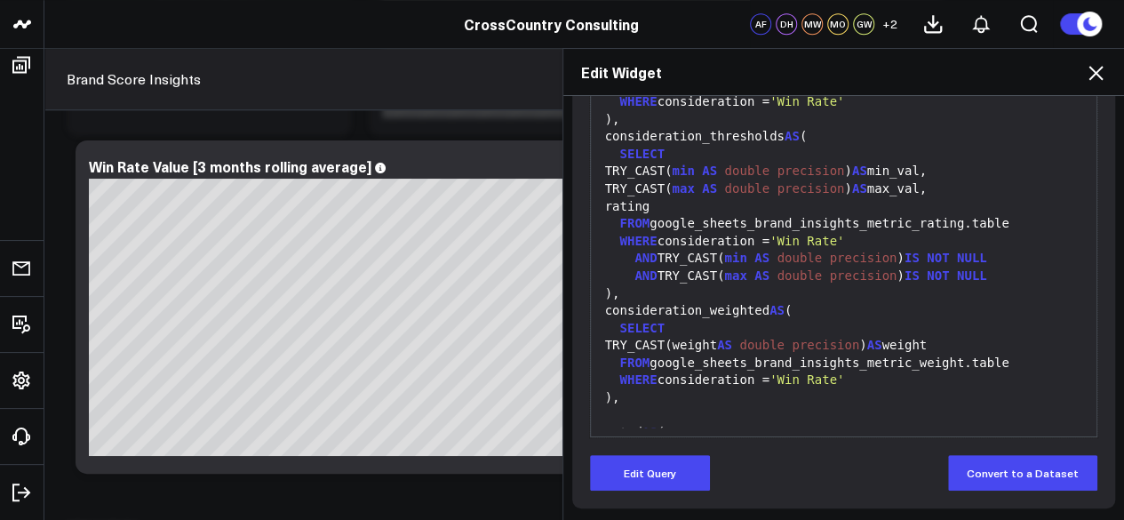
click at [684, 250] on div "AND TRY_CAST( min AS double precision ) IS NOT NULL" at bounding box center [844, 259] width 489 height 18
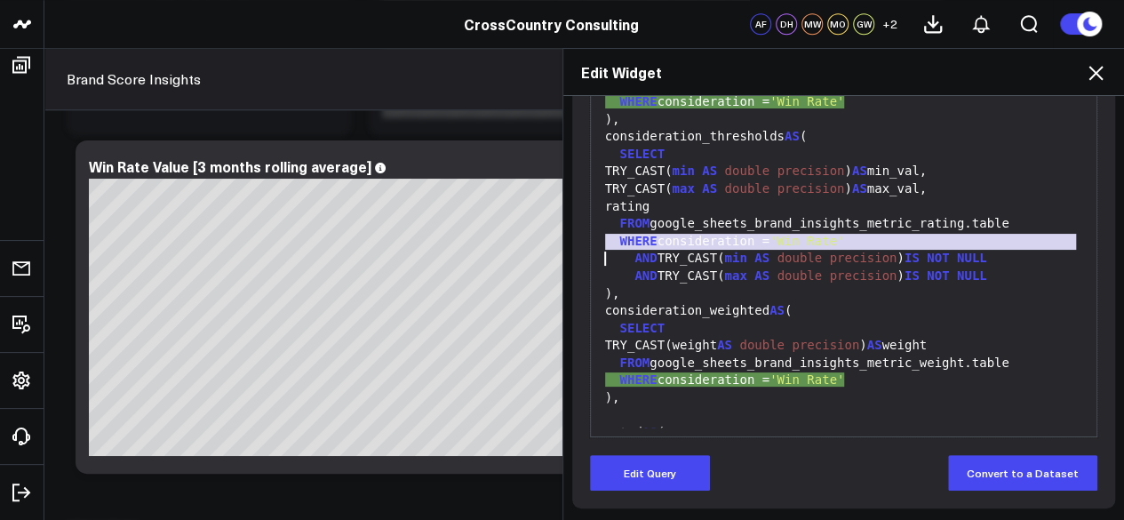
click at [684, 250] on div "AND TRY_CAST( min AS double precision ) IS NOT NULL" at bounding box center [844, 259] width 489 height 18
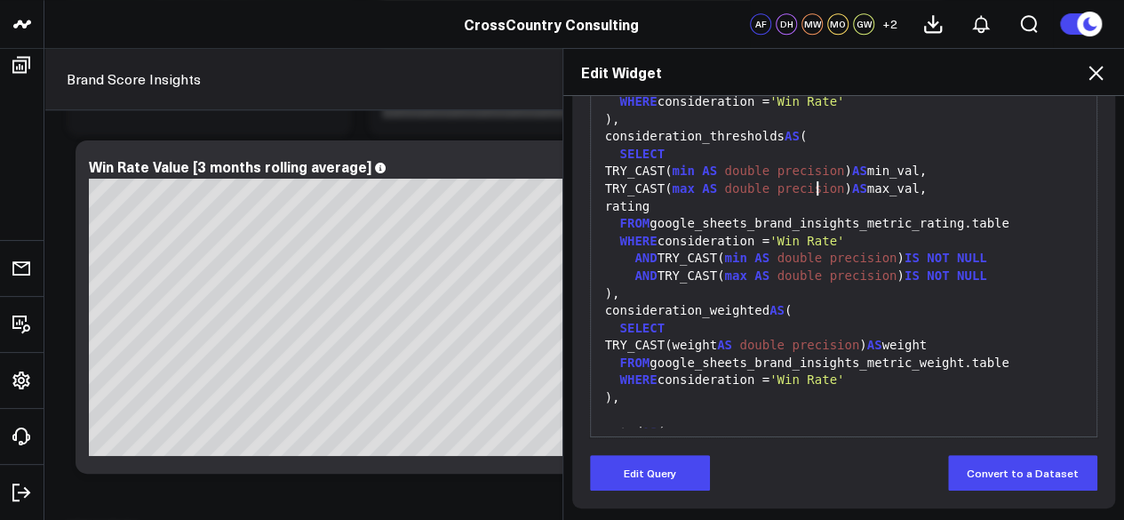
click at [810, 189] on span "precision" at bounding box center [810, 188] width 68 height 14
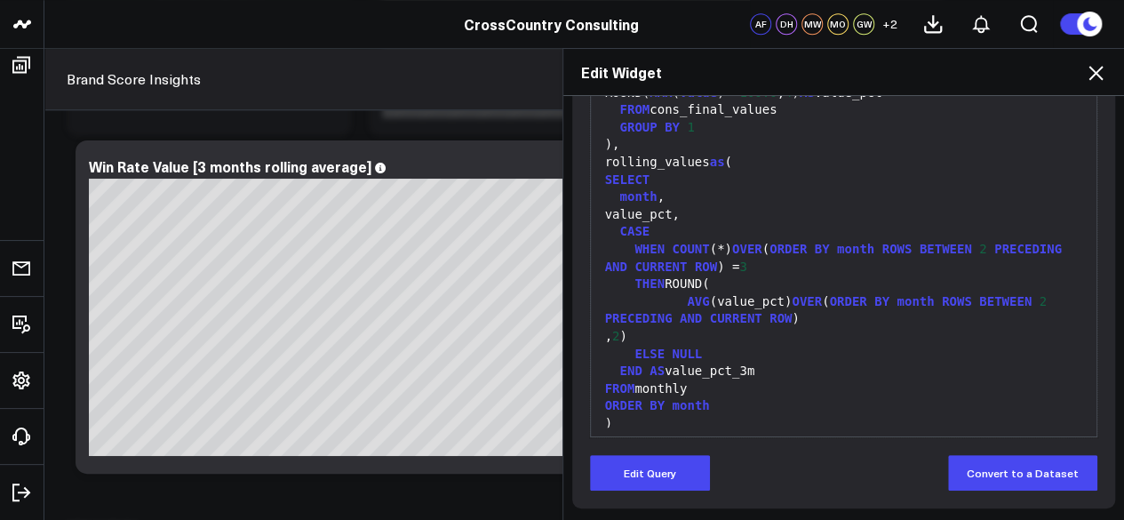
scroll to position [1078, 0]
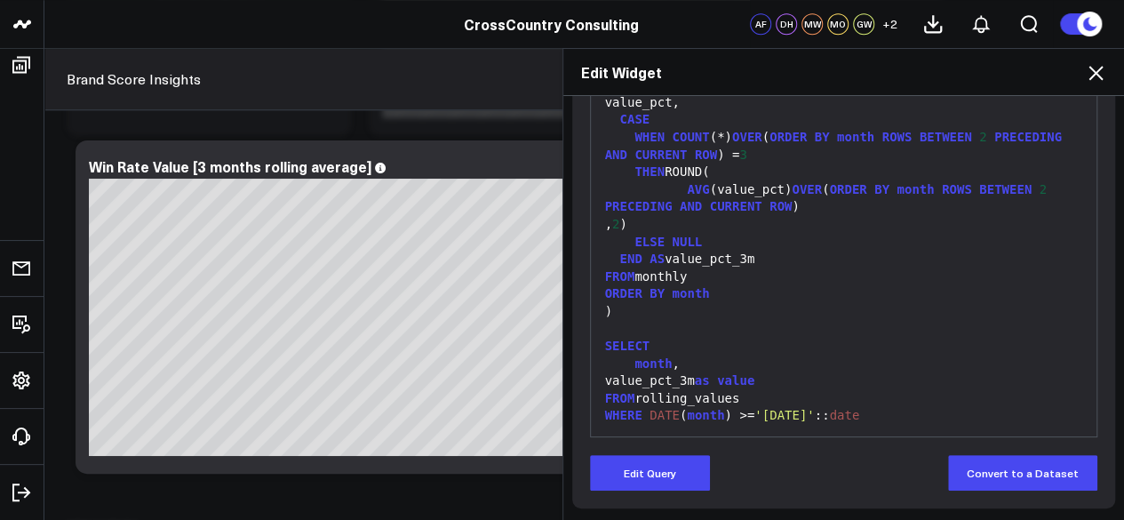
click at [1086, 70] on icon at bounding box center [1095, 72] width 21 height 21
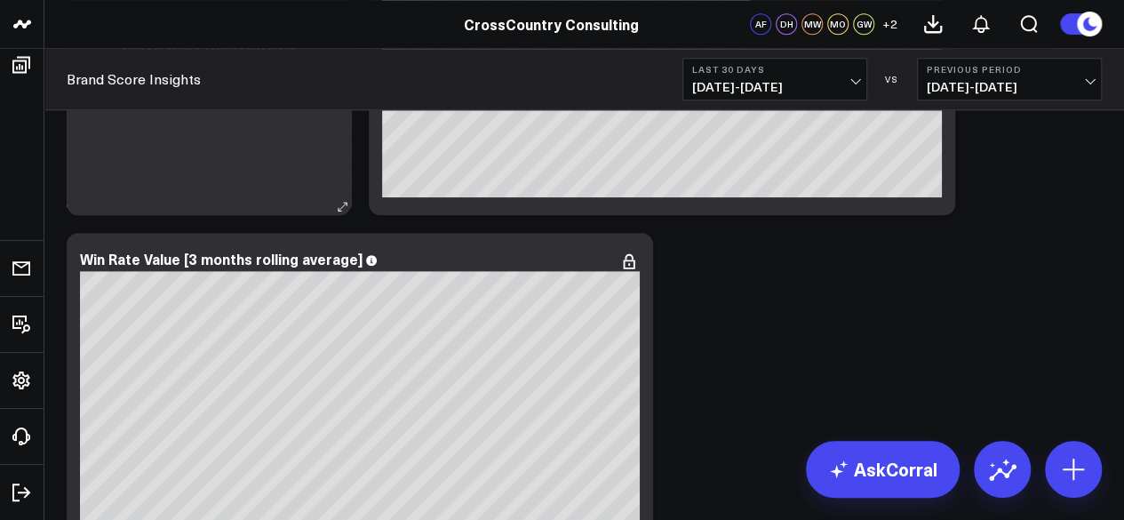
scroll to position [7579, 0]
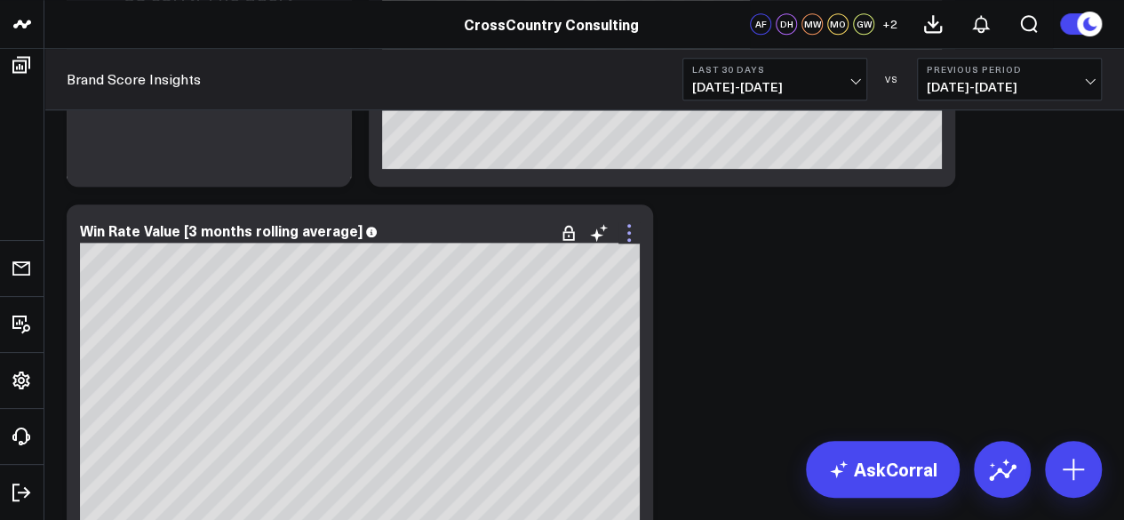
click at [625, 238] on icon at bounding box center [628, 232] width 21 height 21
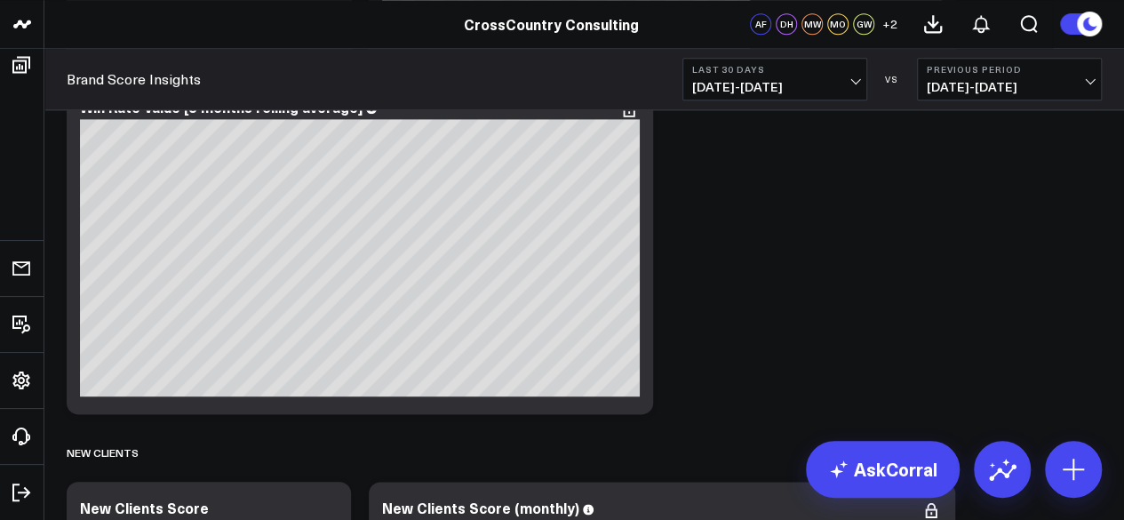
scroll to position [7645, 0]
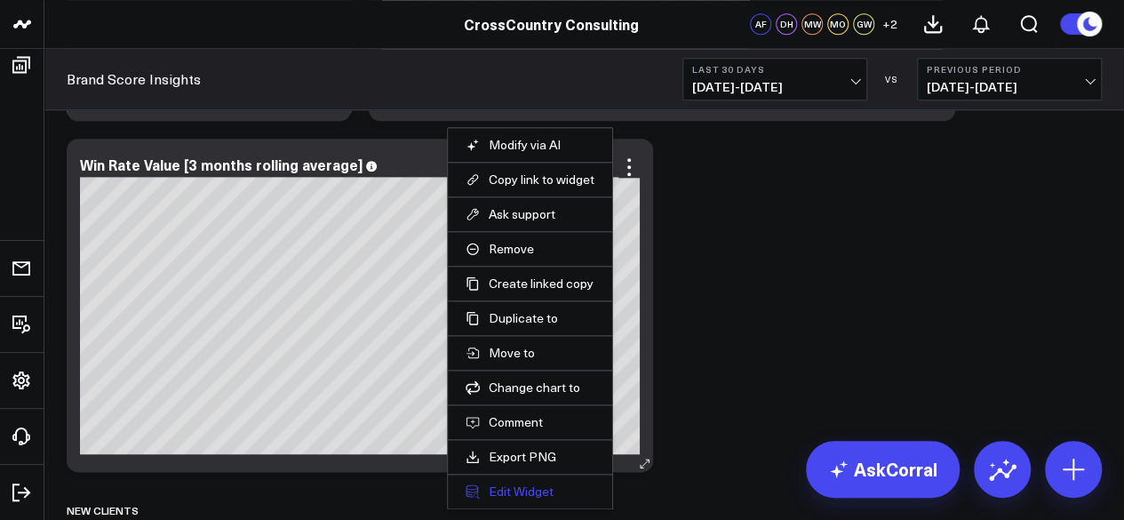
click at [525, 483] on button "Edit Widget" at bounding box center [529, 491] width 129 height 16
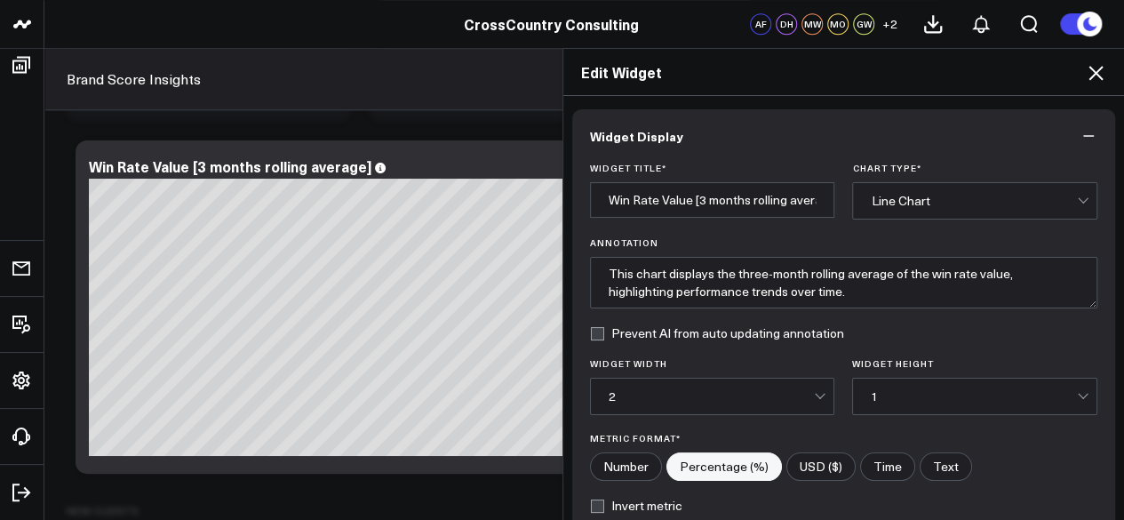
scroll to position [302, 0]
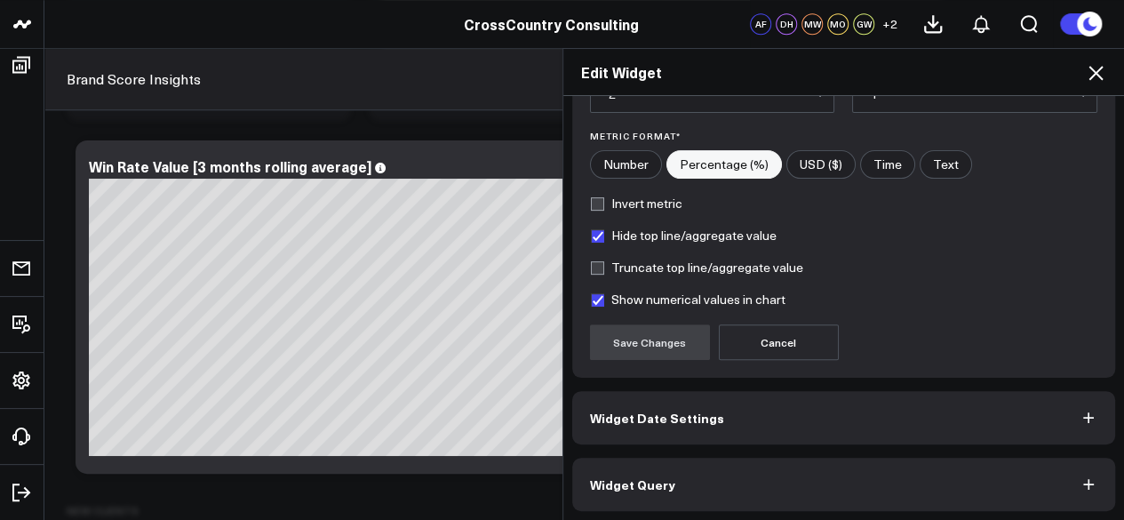
click at [767, 471] on button "Widget Query" at bounding box center [844, 483] width 544 height 53
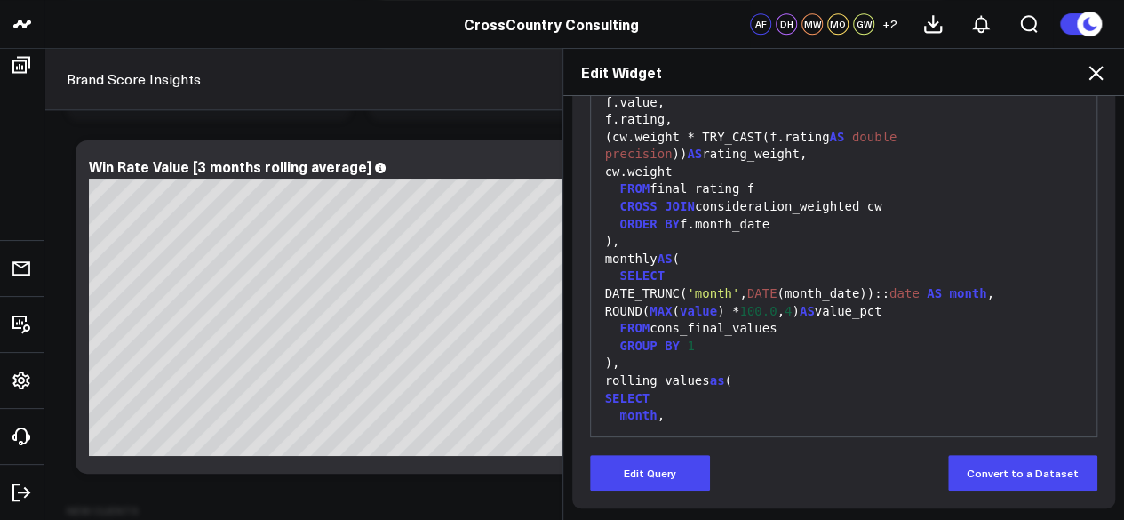
scroll to position [727, 0]
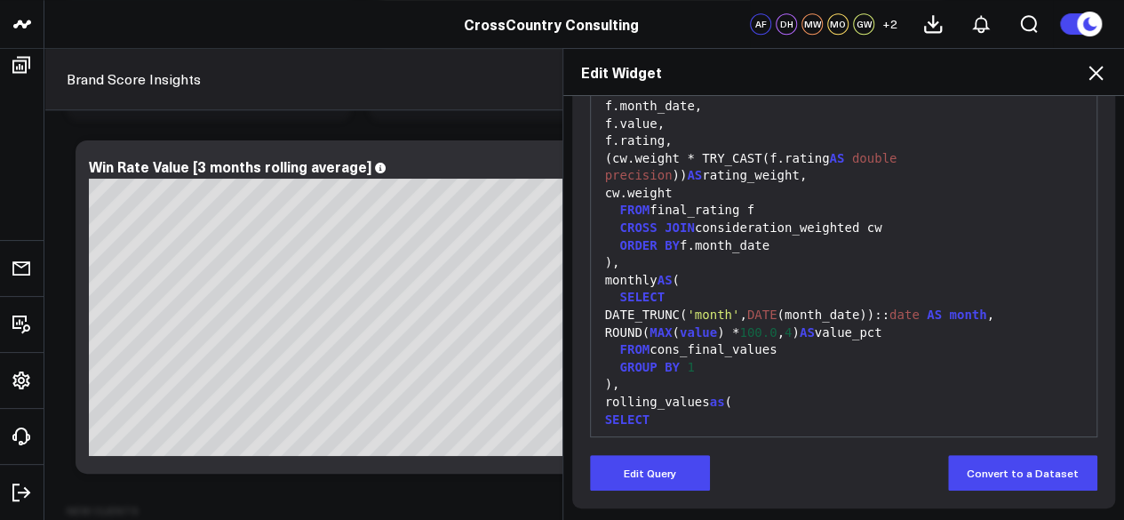
click at [1100, 72] on icon at bounding box center [1095, 72] width 21 height 21
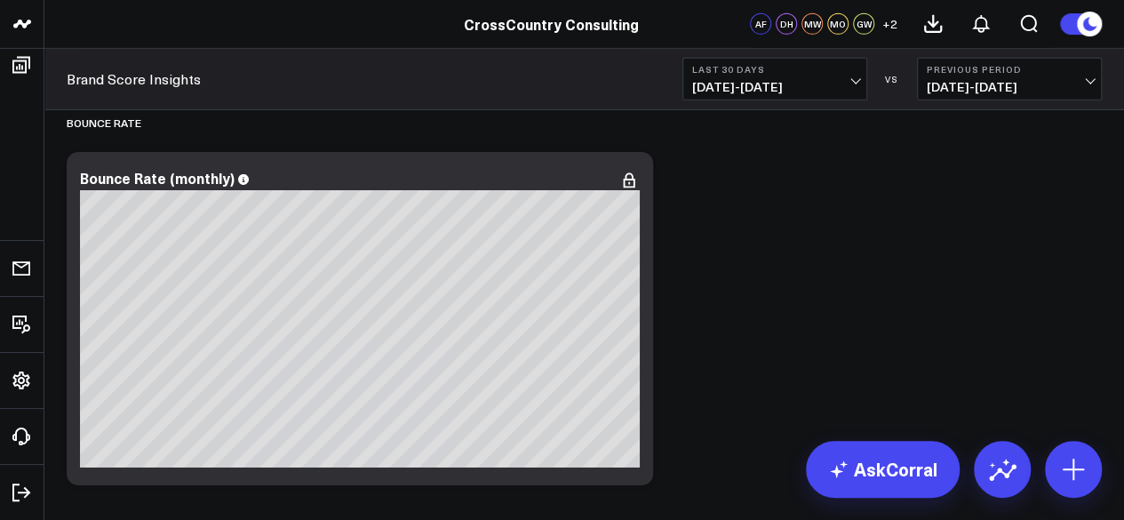
scroll to position [9587, 0]
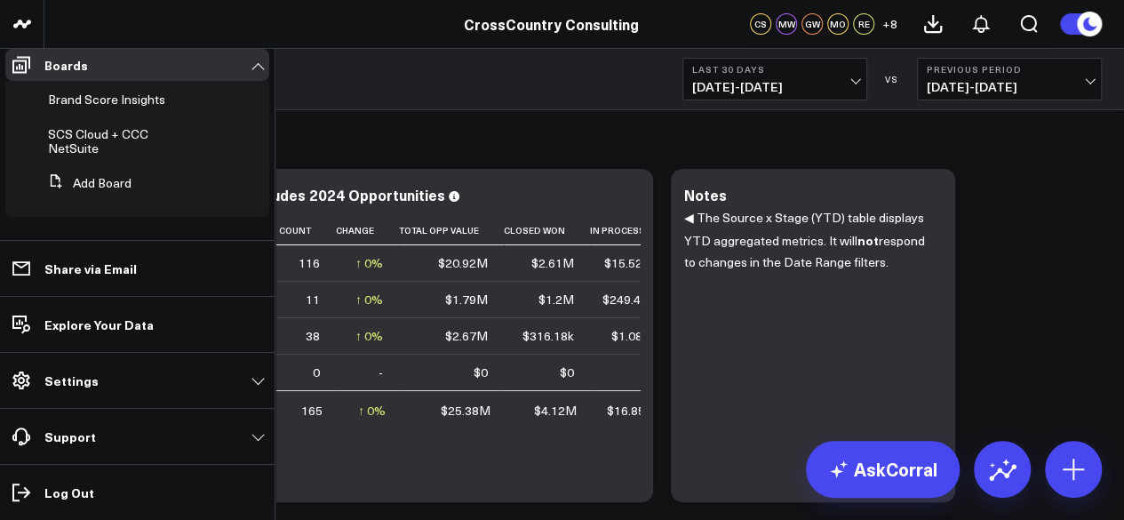
scroll to position [709, 0]
click at [103, 107] on span "Brand Score Insights" at bounding box center [106, 99] width 117 height 17
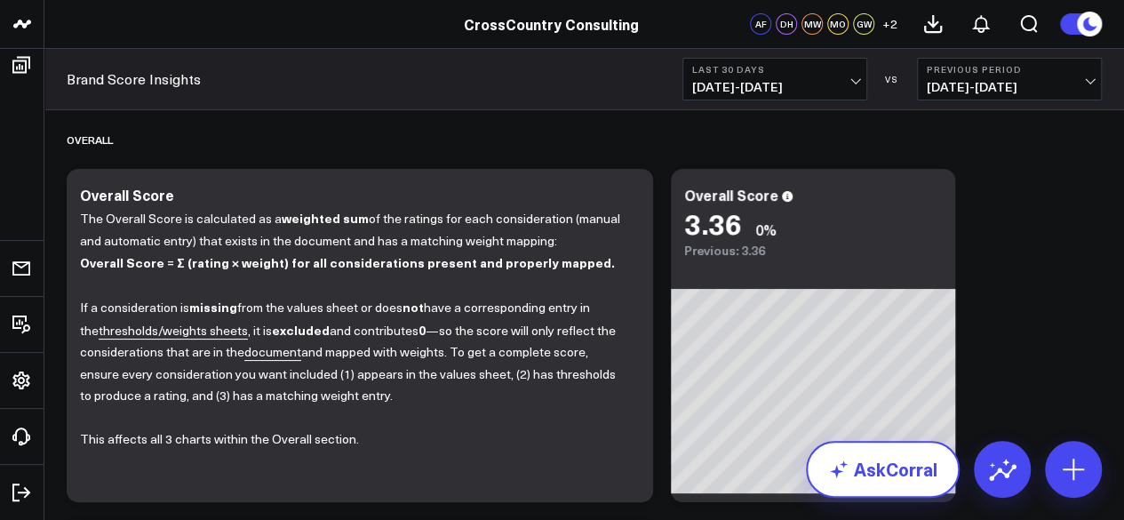
click at [861, 488] on link "AskCorral" at bounding box center [883, 469] width 154 height 57
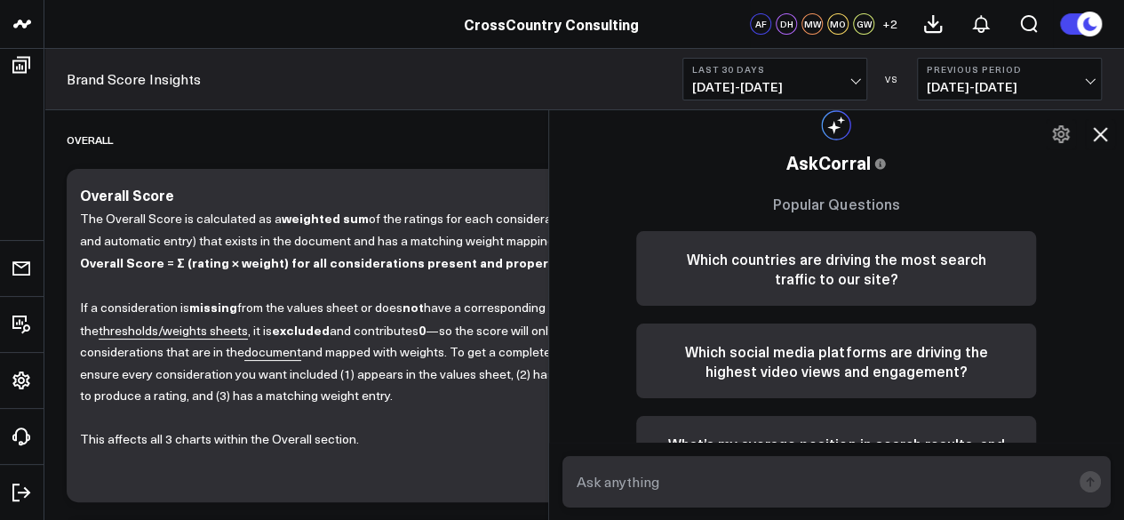
click at [630, 489] on form at bounding box center [836, 482] width 549 height 52
click at [634, 489] on textarea at bounding box center [821, 481] width 499 height 32
paste textarea "hubspot_hubspot.hubspot__email_sends"
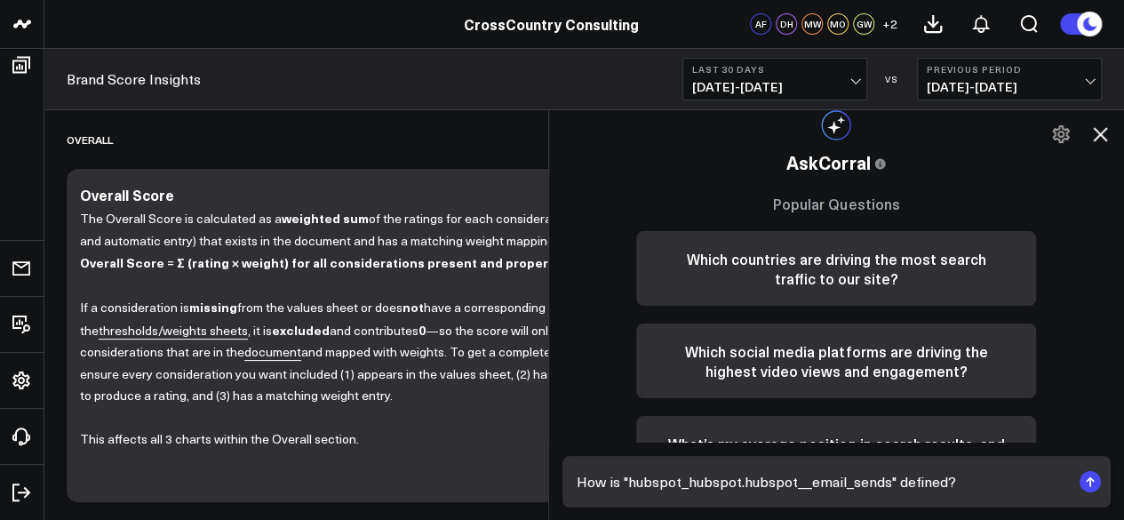
type textarea "How is "hubspot_hubspot.hubspot__email_sends" defined?"
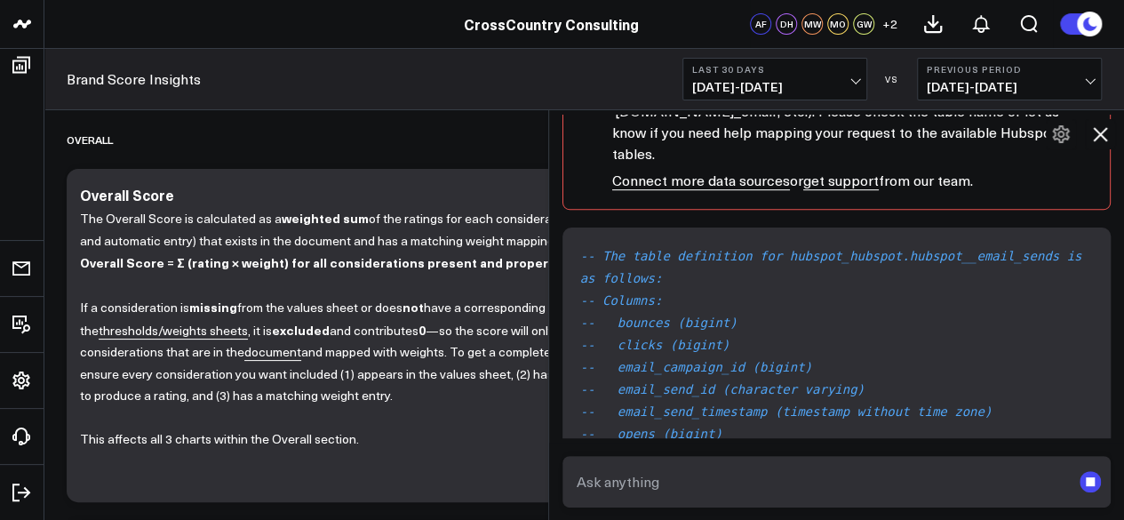
scroll to position [1341, 0]
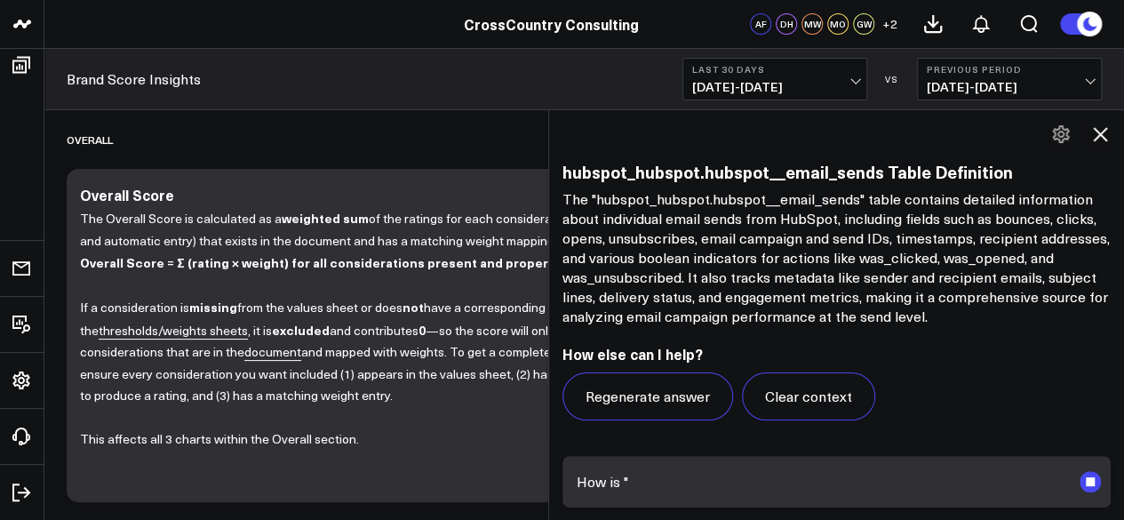
paste textarea "hubspot_hubspot.hubspot__email_sends"
paste textarea "hubspot_hubspot.hubspot__email_campaigns"
type textarea "How is "hubspot_hubspot.hubspot__email_campaigns" defined?"
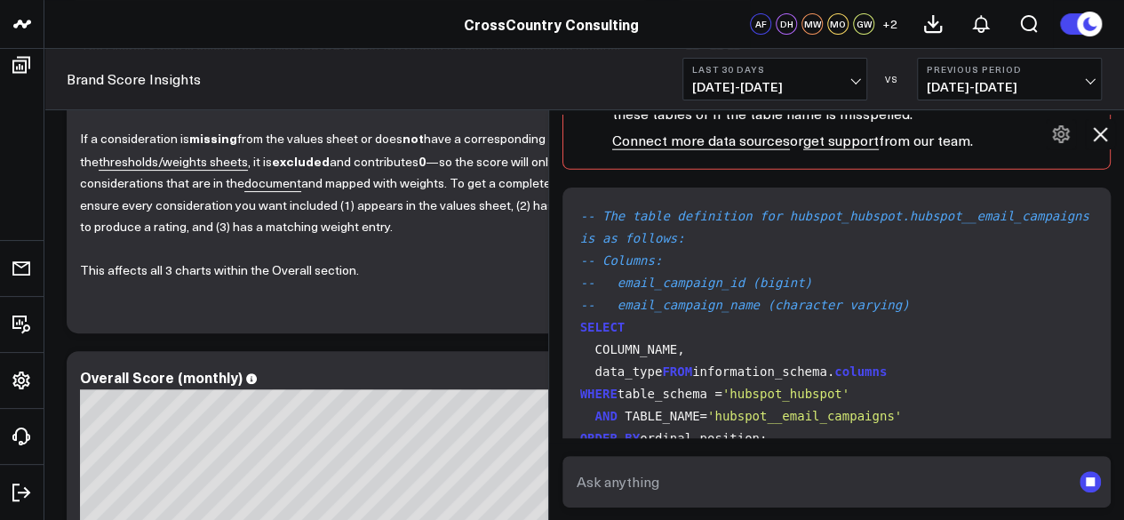
scroll to position [3053, 0]
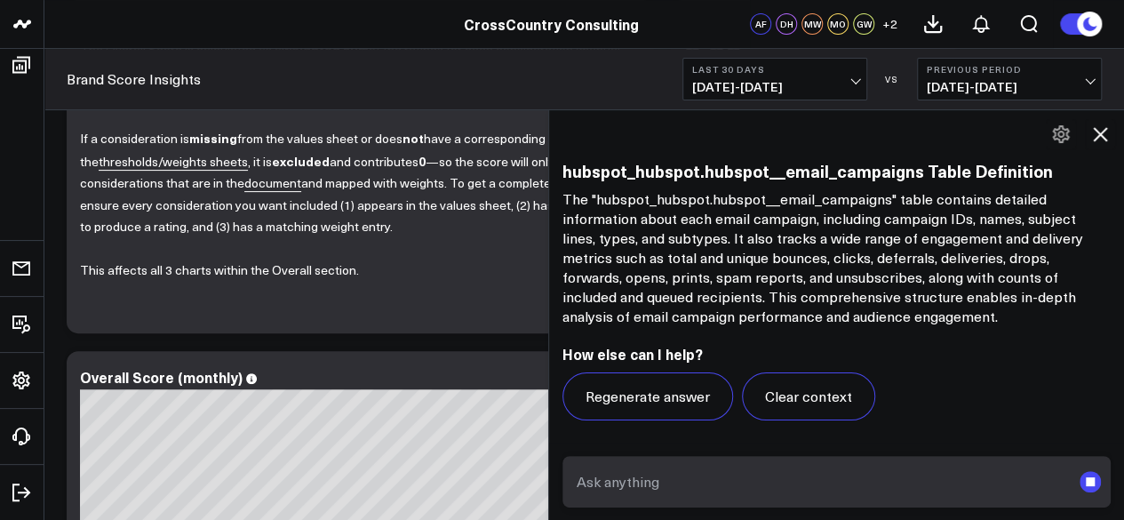
click at [1092, 127] on icon at bounding box center [1099, 133] width 21 height 21
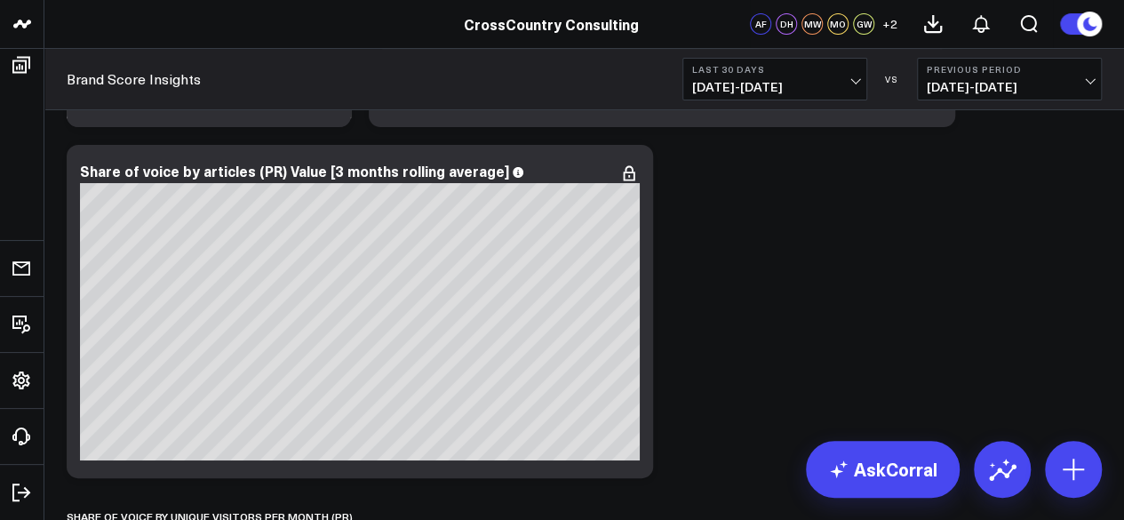
scroll to position [3383, 0]
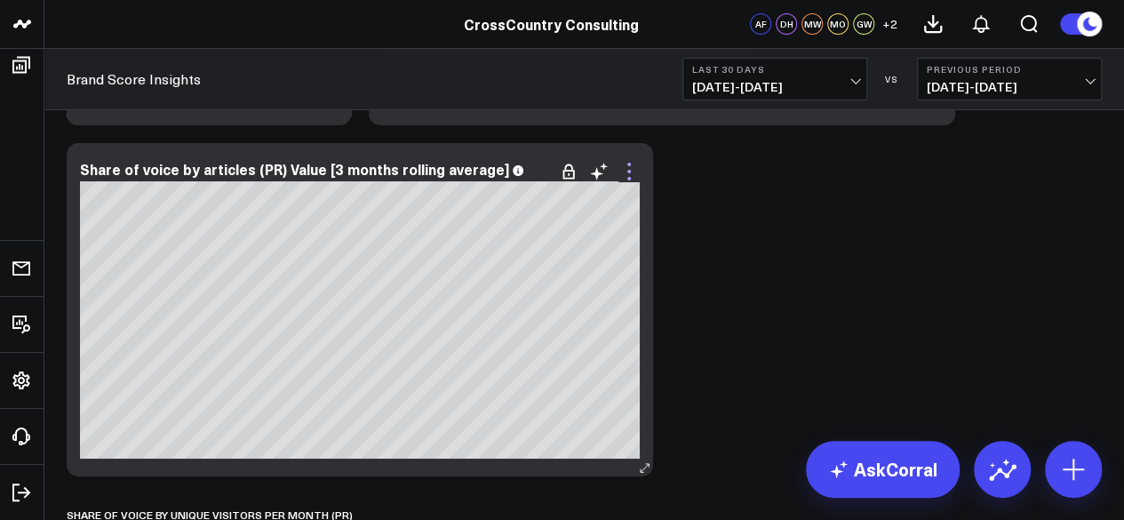
click at [634, 176] on icon at bounding box center [628, 171] width 21 height 21
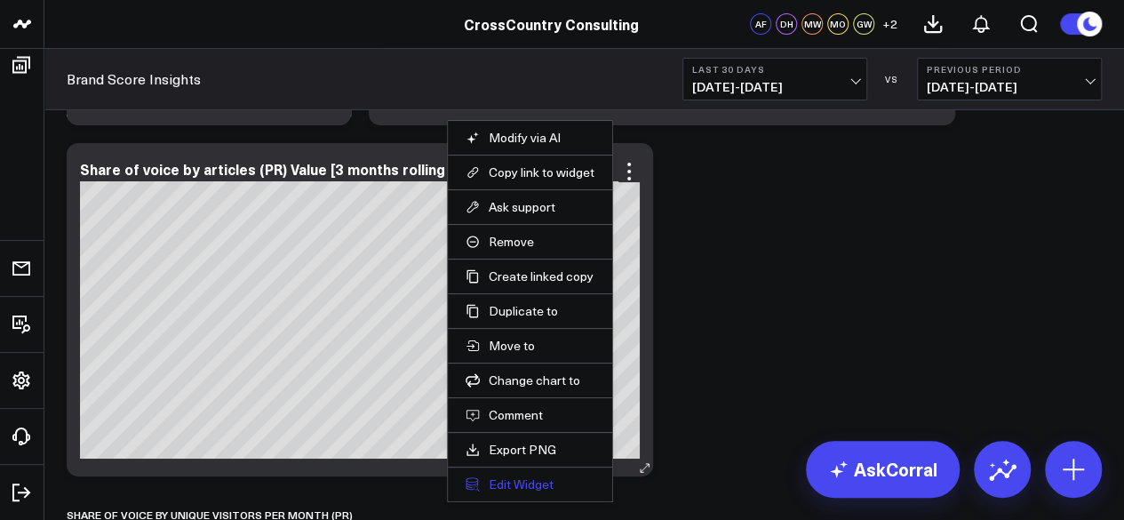
click at [517, 483] on button "Edit Widget" at bounding box center [529, 484] width 129 height 16
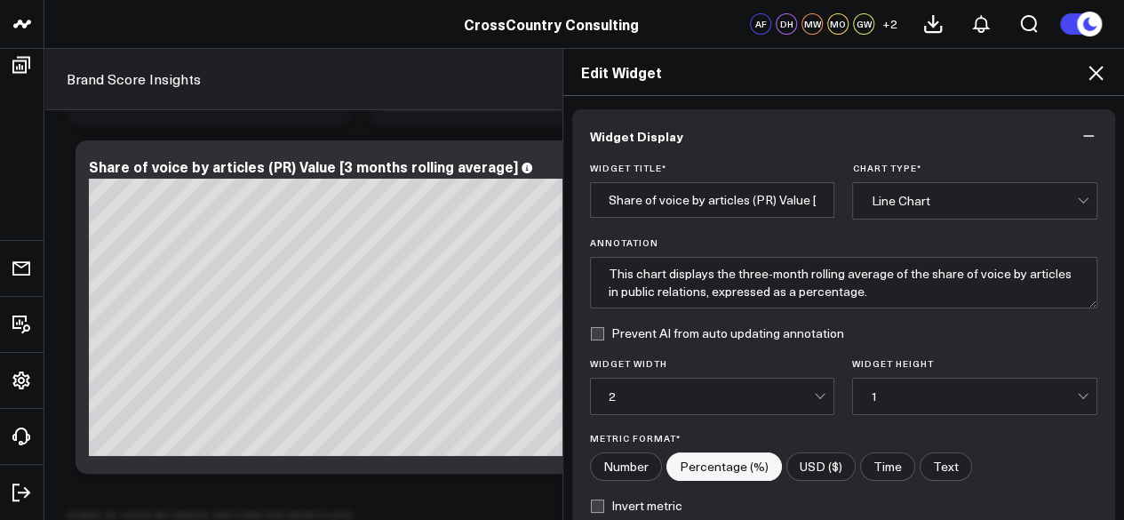
scroll to position [302, 0]
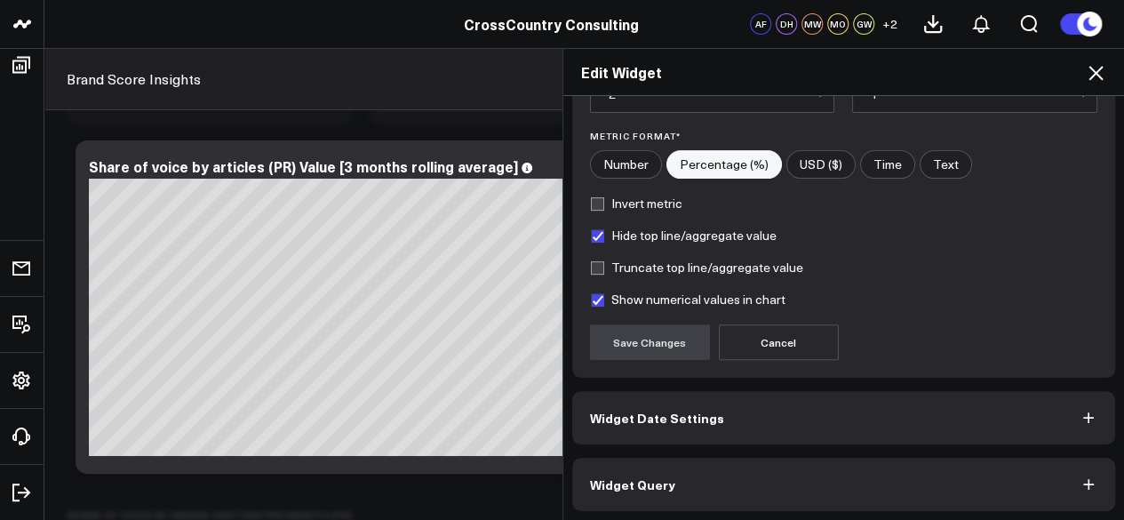
click at [782, 468] on button "Widget Query" at bounding box center [844, 483] width 544 height 53
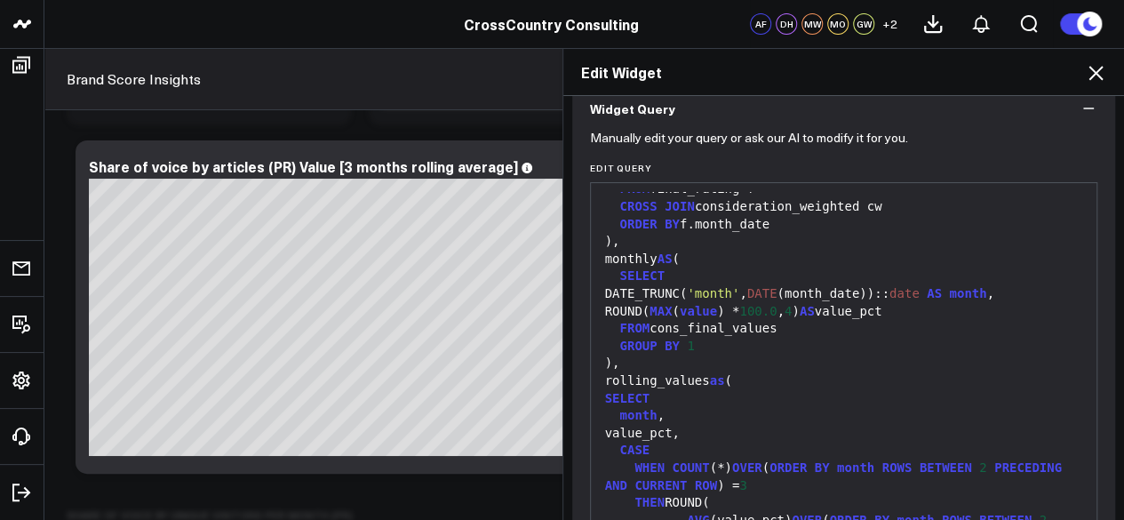
scroll to position [1078, 0]
